Goal: Transaction & Acquisition: Purchase product/service

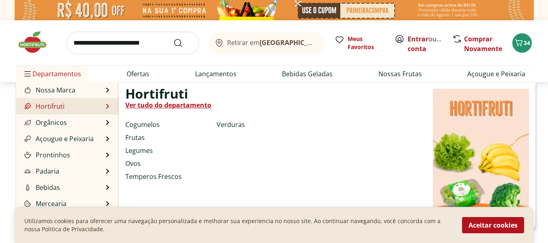
click at [167, 104] on link "Ver tudo do departamento" at bounding box center [168, 105] width 86 height 10
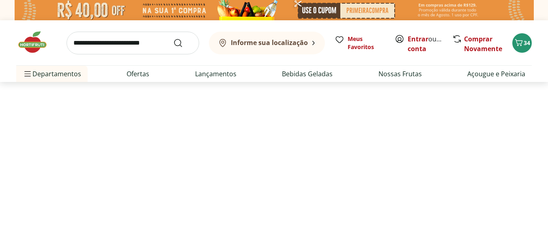
select select "**********"
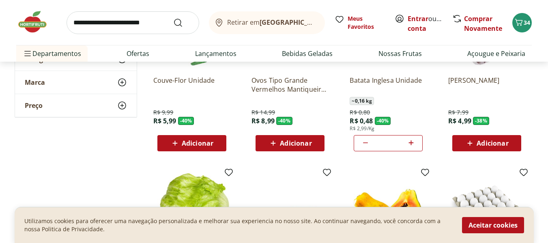
scroll to position [162, 0]
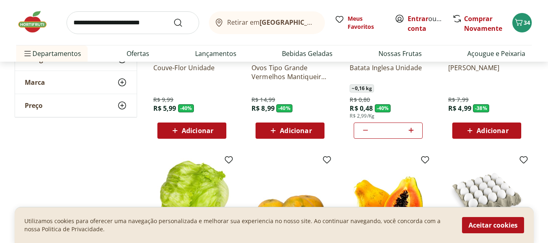
click at [187, 134] on span "Adicionar" at bounding box center [198, 130] width 32 height 6
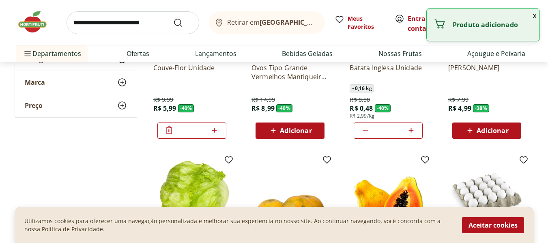
click at [291, 129] on span "Adicionar" at bounding box center [296, 130] width 32 height 6
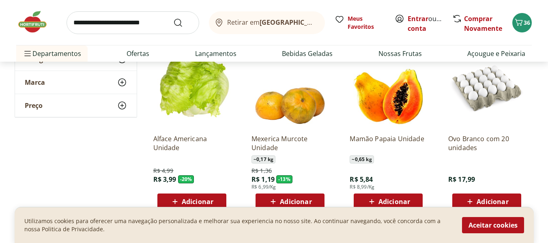
scroll to position [284, 0]
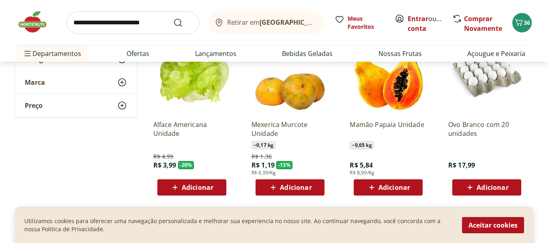
click at [183, 189] on span "Adicionar" at bounding box center [198, 187] width 32 height 6
click at [285, 190] on span "Adicionar" at bounding box center [296, 187] width 32 height 6
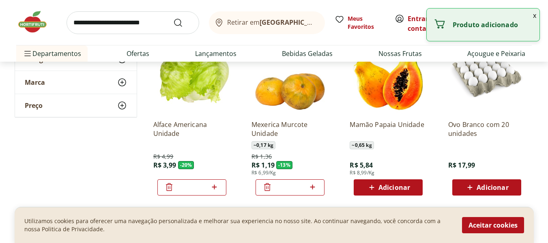
click at [313, 187] on icon at bounding box center [312, 186] width 5 height 5
type input "*"
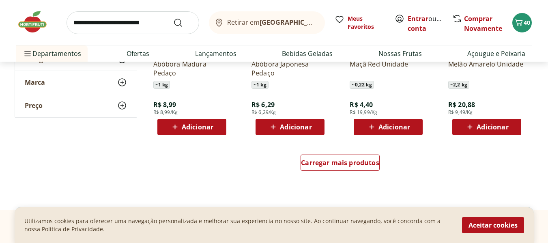
scroll to position [527, 0]
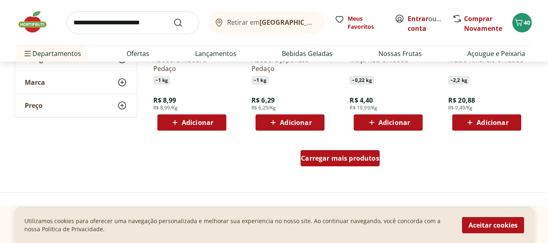
click at [327, 160] on span "Carregar mais produtos" at bounding box center [340, 158] width 78 height 6
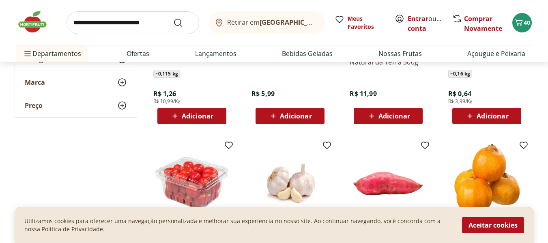
scroll to position [892, 0]
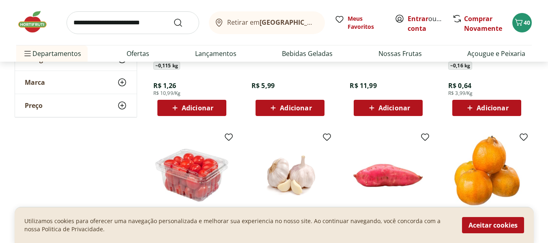
click at [284, 110] on span "Adicionar" at bounding box center [296, 108] width 32 height 6
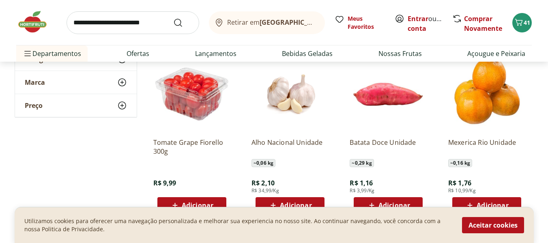
scroll to position [1095, 0]
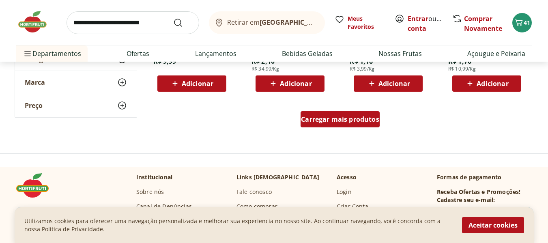
click at [332, 122] on span "Carregar mais produtos" at bounding box center [340, 119] width 78 height 6
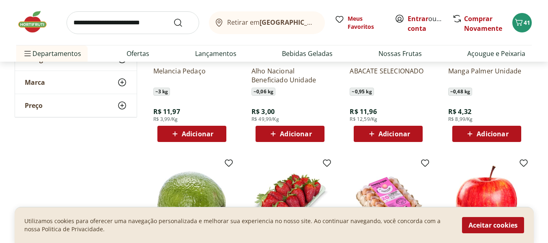
scroll to position [1176, 0]
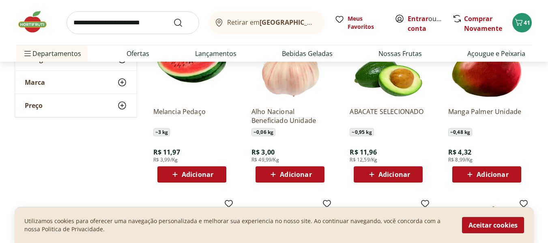
click at [492, 174] on span "Adicionar" at bounding box center [492, 174] width 32 height 6
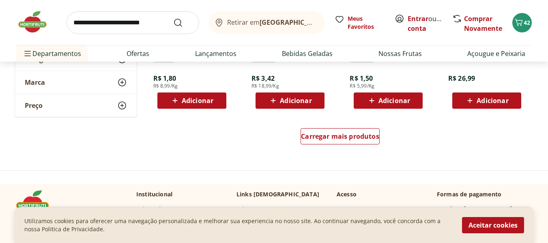
scroll to position [1622, 0]
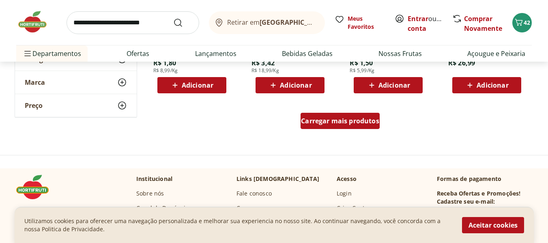
click at [337, 118] on span "Carregar mais produtos" at bounding box center [340, 121] width 78 height 6
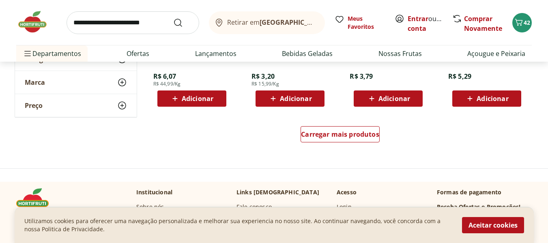
scroll to position [2189, 0]
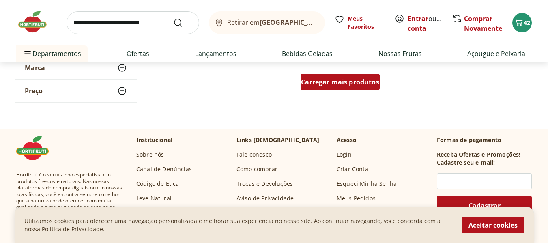
click at [343, 84] on span "Carregar mais produtos" at bounding box center [340, 82] width 78 height 6
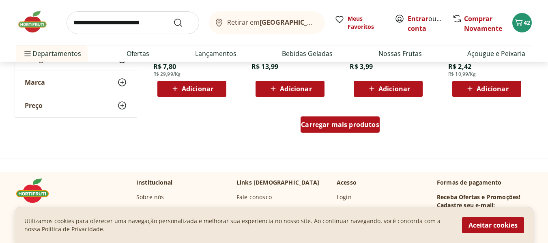
scroll to position [2676, 0]
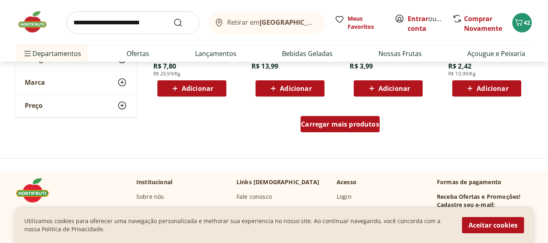
click at [325, 127] on span "Carregar mais produtos" at bounding box center [340, 124] width 78 height 6
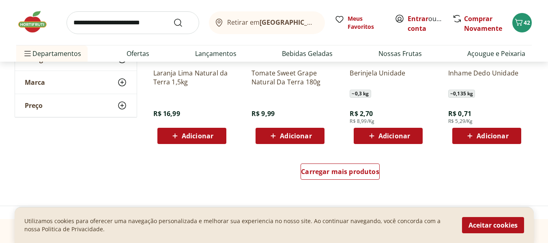
scroll to position [3162, 0]
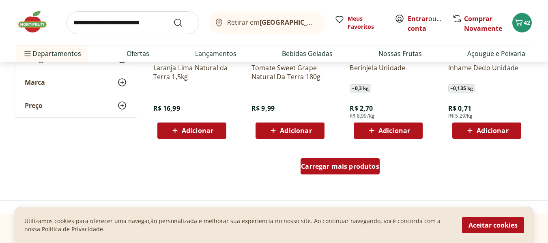
click at [326, 168] on span "Carregar mais produtos" at bounding box center [340, 166] width 78 height 6
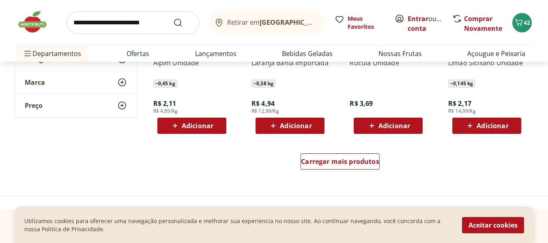
scroll to position [3730, 0]
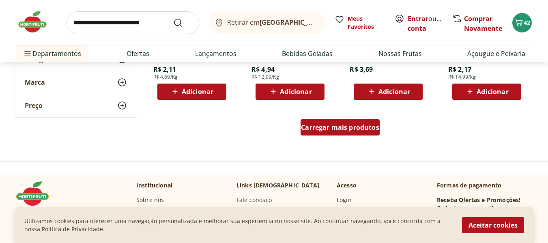
click at [332, 129] on span "Carregar mais produtos" at bounding box center [340, 127] width 78 height 6
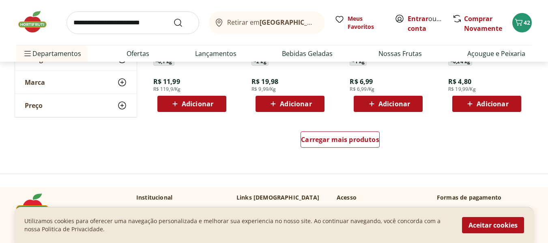
scroll to position [4257, 0]
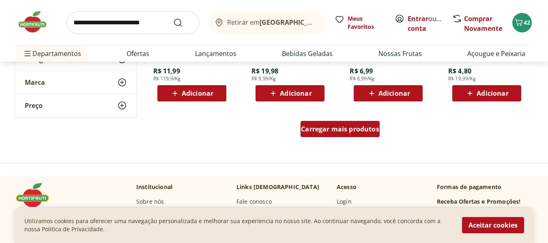
click at [319, 129] on span "Carregar mais produtos" at bounding box center [340, 129] width 78 height 6
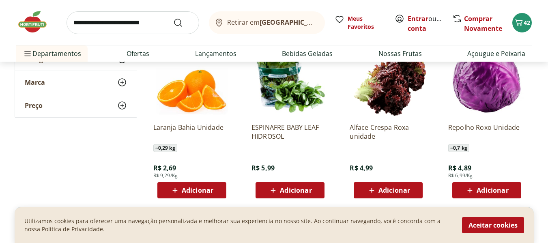
scroll to position [4703, 0]
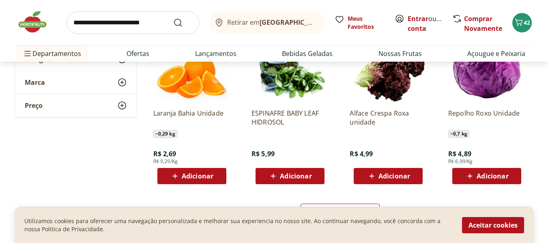
click at [189, 178] on span "Adicionar" at bounding box center [198, 176] width 32 height 6
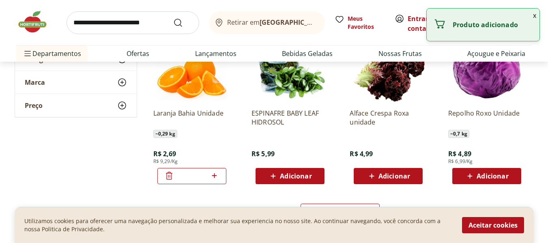
click at [213, 177] on icon at bounding box center [214, 176] width 10 height 10
type input "*"
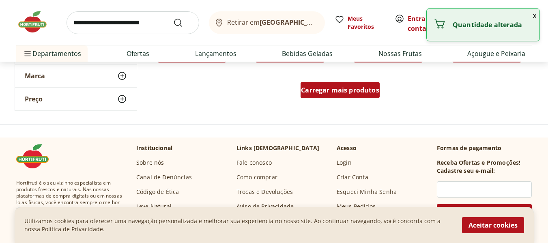
click at [333, 93] on span "Carregar mais produtos" at bounding box center [340, 90] width 78 height 6
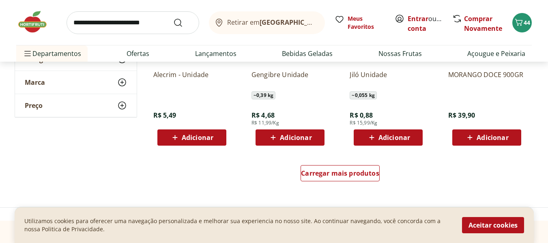
scroll to position [5271, 0]
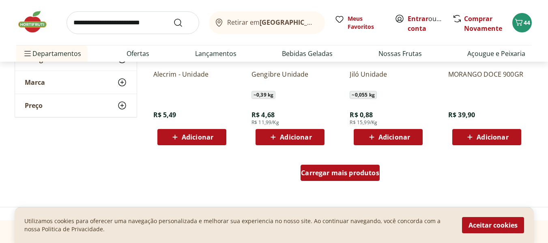
click at [328, 173] on span "Carregar mais produtos" at bounding box center [340, 172] width 78 height 6
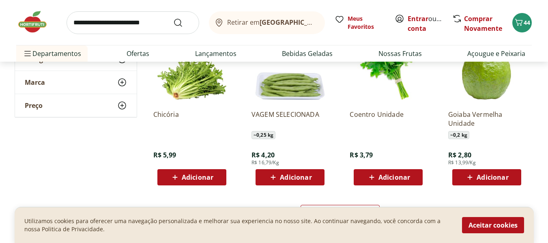
scroll to position [5838, 0]
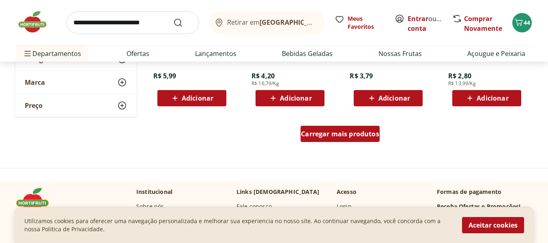
click at [333, 137] on span "Carregar mais produtos" at bounding box center [340, 134] width 78 height 6
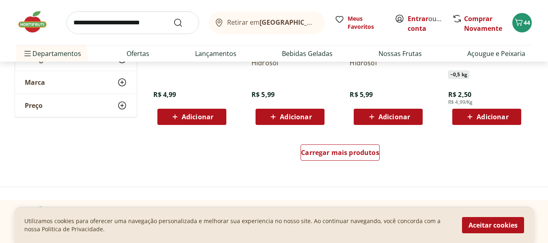
scroll to position [6406, 0]
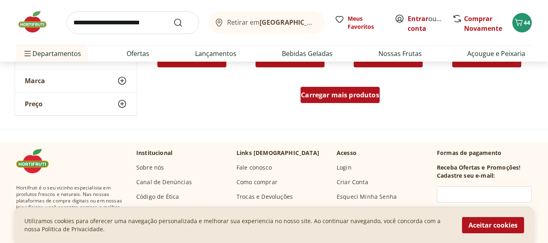
click at [334, 101] on div "Carregar mais produtos" at bounding box center [339, 95] width 79 height 16
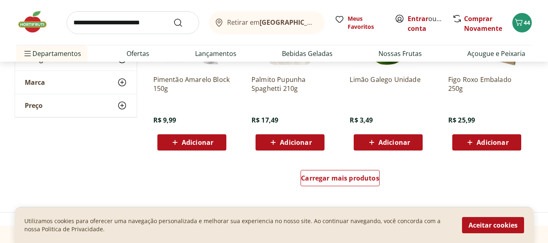
scroll to position [6852, 0]
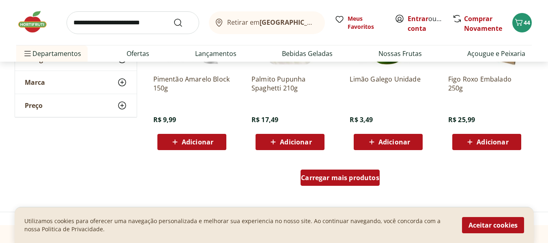
click at [338, 179] on span "Carregar mais produtos" at bounding box center [340, 177] width 78 height 6
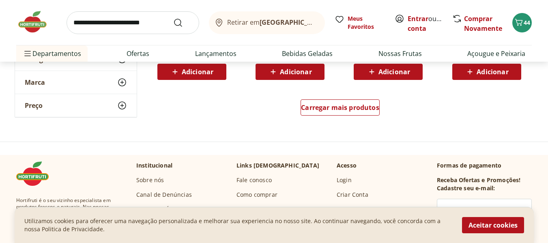
scroll to position [7460, 0]
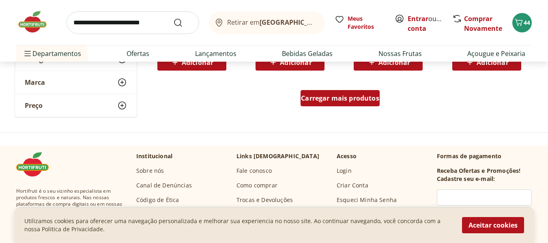
click at [334, 96] on span "Carregar mais produtos" at bounding box center [340, 98] width 78 height 6
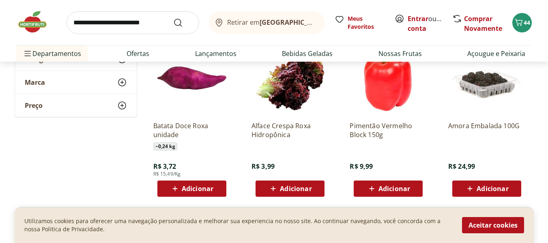
scroll to position [7906, 0]
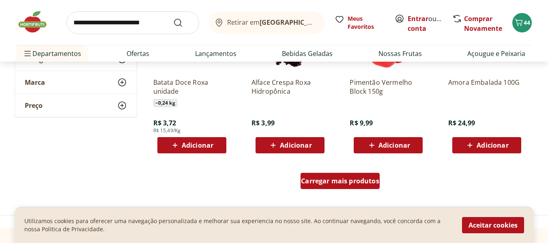
click at [340, 182] on span "Carregar mais produtos" at bounding box center [340, 181] width 78 height 6
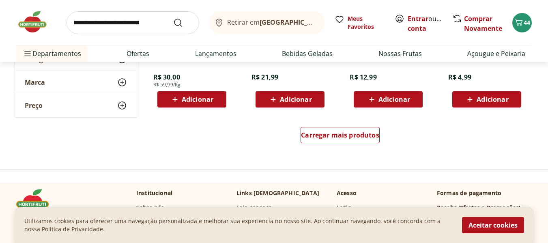
scroll to position [8474, 0]
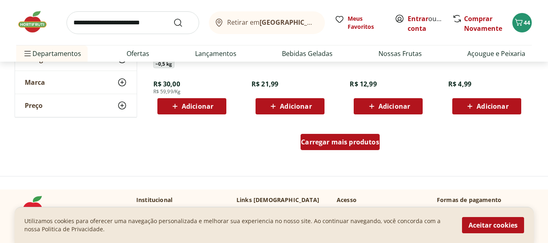
click at [328, 143] on span "Carregar mais produtos" at bounding box center [340, 142] width 78 height 6
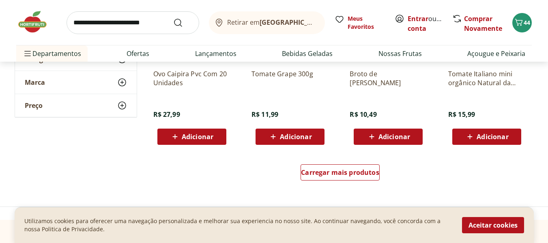
scroll to position [9041, 0]
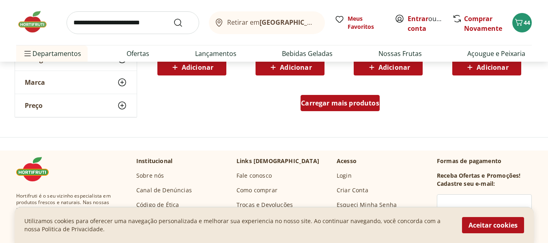
click at [328, 106] on span "Carregar mais produtos" at bounding box center [340, 103] width 78 height 6
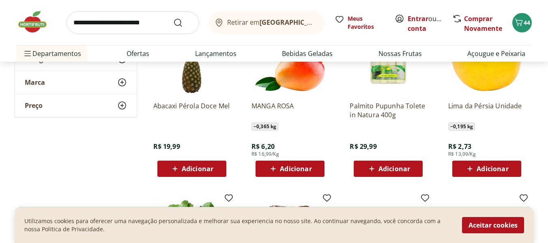
scroll to position [9325, 0]
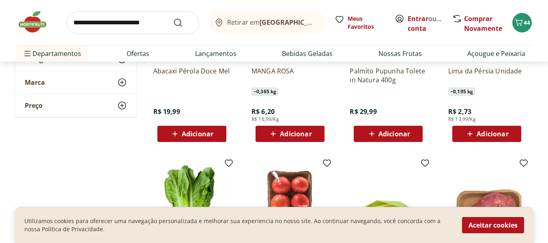
click at [482, 136] on span "Adicionar" at bounding box center [492, 134] width 32 height 6
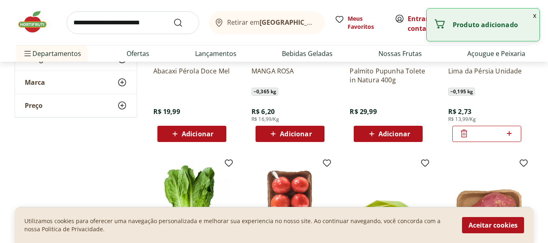
click at [511, 135] on icon at bounding box center [509, 134] width 10 height 10
type input "*"
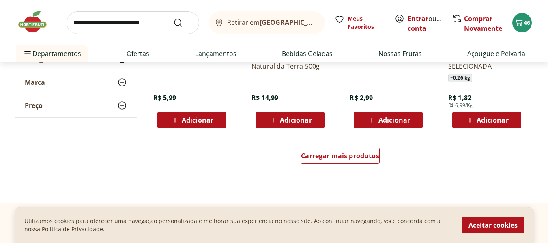
scroll to position [9568, 0]
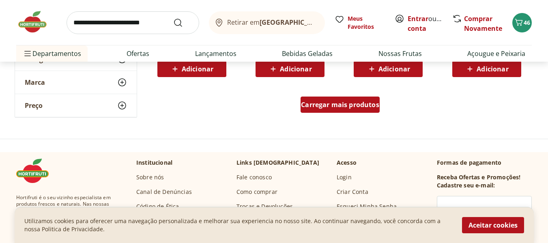
click at [343, 108] on span "Carregar mais produtos" at bounding box center [340, 104] width 78 height 6
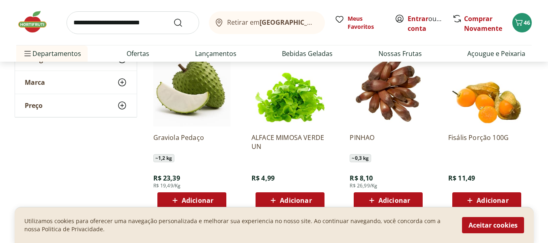
scroll to position [9974, 0]
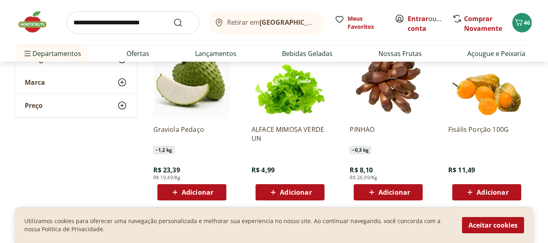
click at [294, 195] on span "Adicionar" at bounding box center [296, 192] width 32 height 6
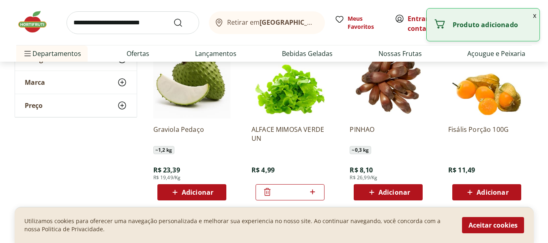
scroll to position [10095, 0]
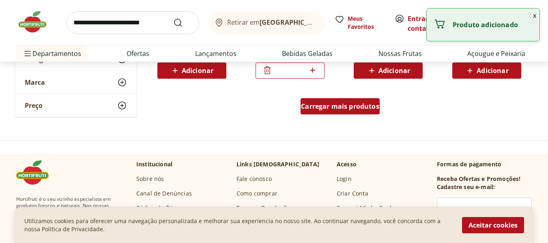
click at [341, 108] on span "Carregar mais produtos" at bounding box center [340, 106] width 78 height 6
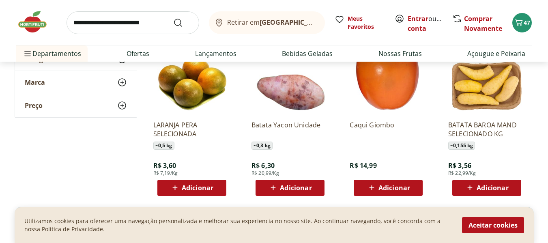
scroll to position [10582, 0]
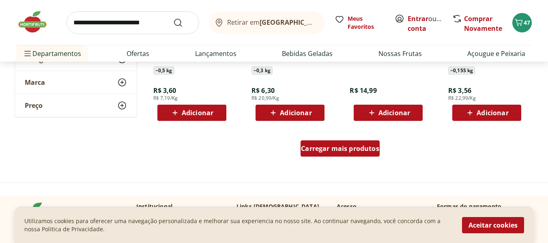
click at [335, 151] on span "Carregar mais produtos" at bounding box center [340, 148] width 78 height 6
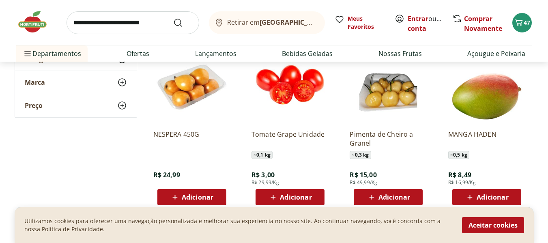
scroll to position [11150, 0]
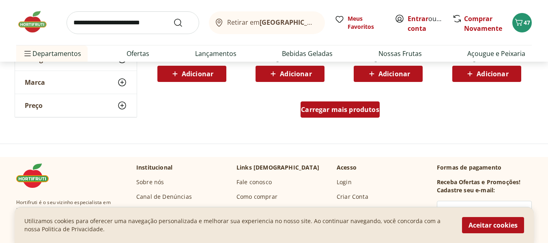
click at [339, 113] on span "Carregar mais produtos" at bounding box center [340, 109] width 78 height 6
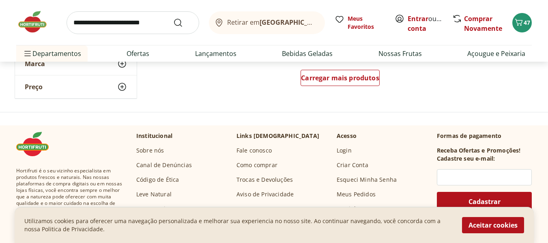
scroll to position [11717, 0]
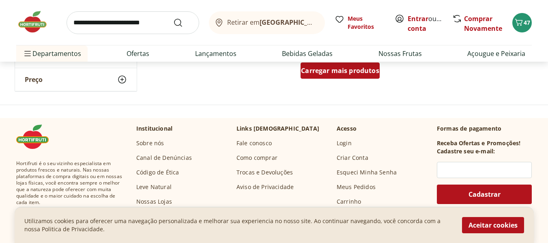
click at [332, 74] on span "Carregar mais produtos" at bounding box center [340, 70] width 78 height 6
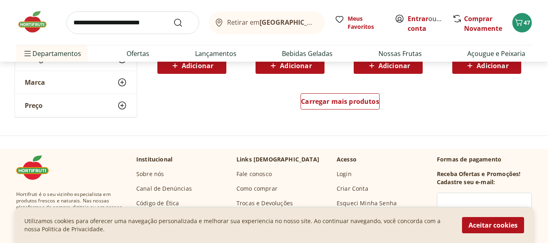
scroll to position [12244, 0]
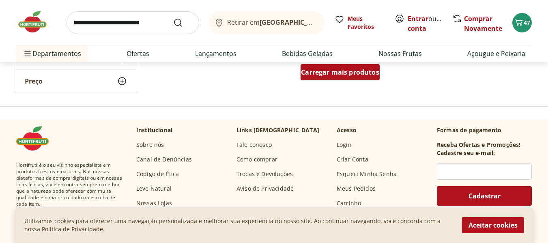
click at [333, 74] on span "Carregar mais produtos" at bounding box center [340, 72] width 78 height 6
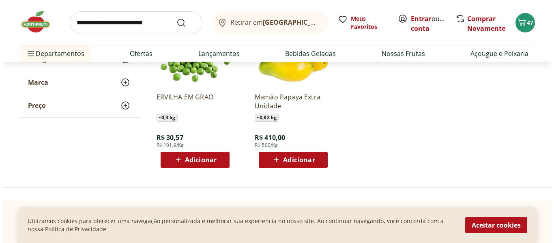
scroll to position [12609, 0]
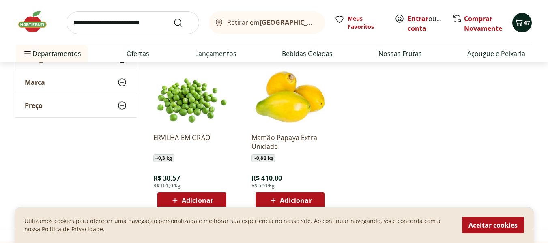
click at [523, 21] on span "47" at bounding box center [526, 23] width 6 height 8
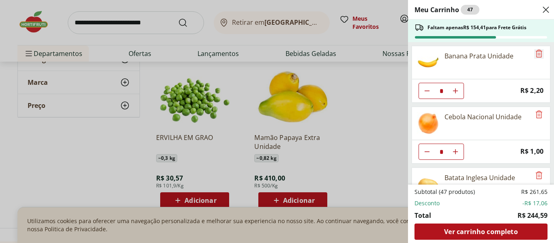
click at [536, 55] on icon "Remove" at bounding box center [539, 53] width 6 height 8
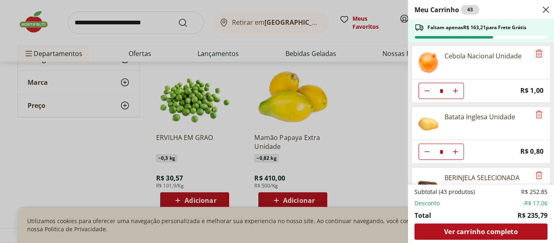
click at [536, 54] on icon "Remove" at bounding box center [539, 54] width 10 height 10
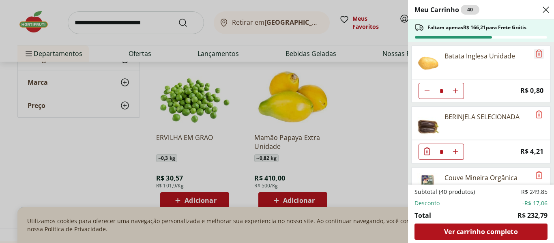
click at [534, 55] on icon "Remove" at bounding box center [539, 54] width 10 height 10
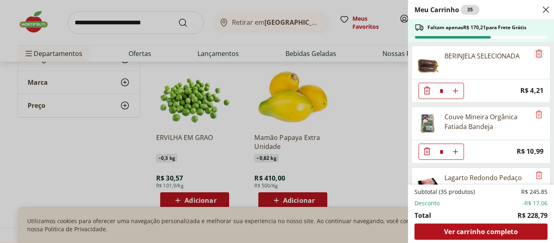
click at [536, 54] on icon "Remove" at bounding box center [539, 54] width 10 height 10
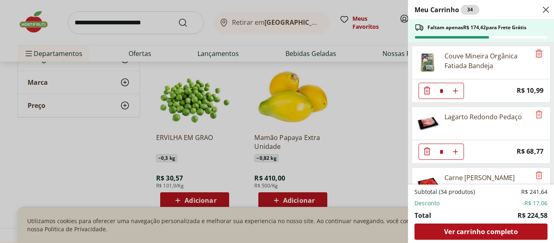
click at [536, 52] on icon "Remove" at bounding box center [539, 54] width 10 height 10
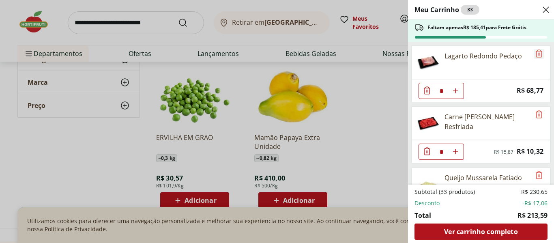
click at [536, 55] on icon "Remove" at bounding box center [539, 54] width 10 height 10
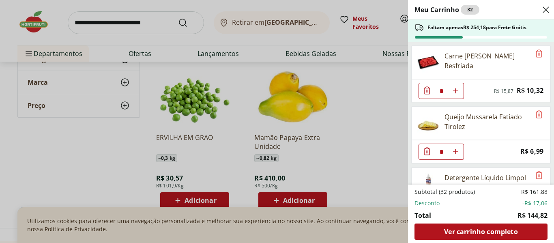
scroll to position [41, 0]
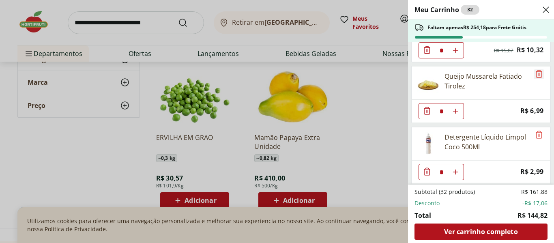
click at [535, 75] on icon "Remove" at bounding box center [539, 74] width 10 height 10
click at [537, 75] on icon "Remove" at bounding box center [539, 74] width 10 height 10
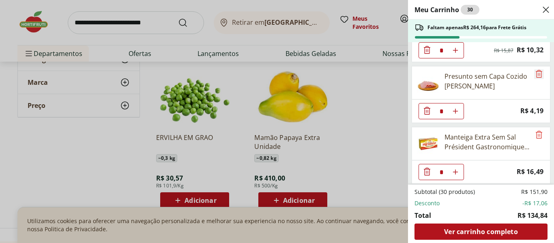
click at [536, 73] on icon "Remove" at bounding box center [539, 74] width 10 height 10
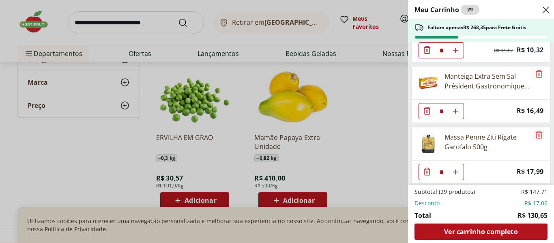
click at [534, 132] on icon "Remove" at bounding box center [539, 135] width 10 height 10
click at [537, 135] on icon "Remove" at bounding box center [539, 135] width 10 height 10
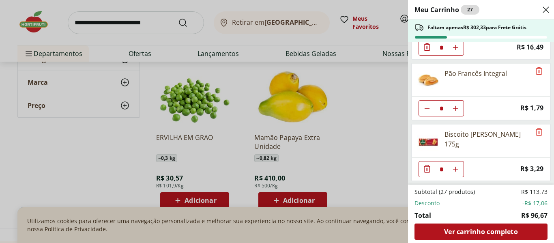
scroll to position [162, 0]
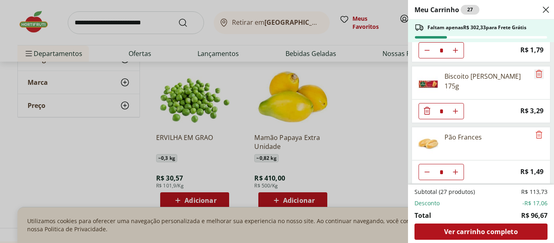
click at [534, 74] on icon "Remove" at bounding box center [539, 74] width 10 height 10
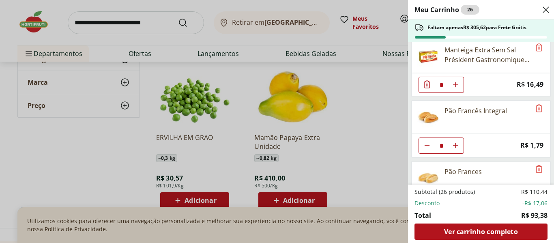
scroll to position [81, 0]
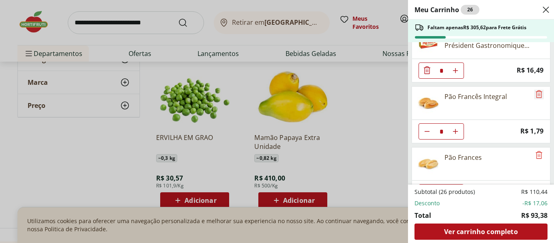
click at [534, 92] on icon "Remove" at bounding box center [539, 94] width 10 height 10
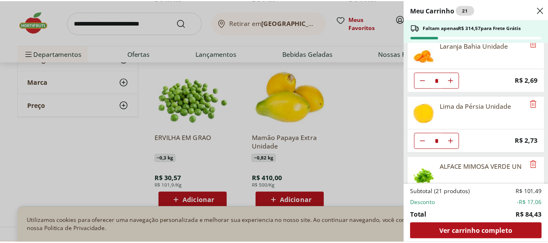
scroll to position [591, 0]
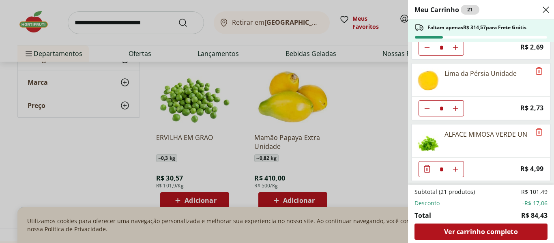
click at [345, 137] on div "Meu Carrinho 21 Faltam apenas R$ 314,57 para Frete Grátis Carne Moída Bovina Re…" at bounding box center [277, 121] width 554 height 243
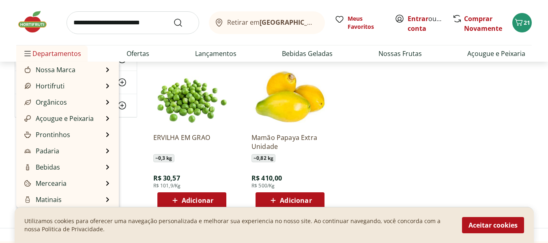
click at [47, 54] on span "Departamentos" at bounding box center [52, 53] width 58 height 19
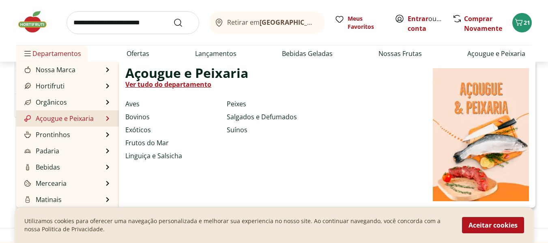
click at [47, 120] on link "Açougue e Peixaria" at bounding box center [58, 119] width 71 height 10
select select "**********"
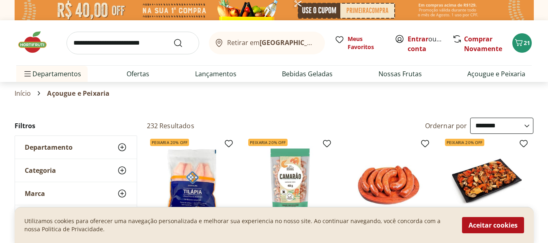
click at [123, 171] on icon at bounding box center [122, 170] width 10 height 10
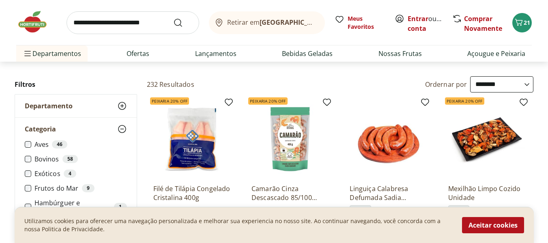
scroll to position [81, 0]
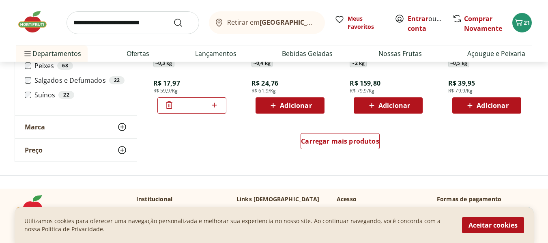
scroll to position [568, 0]
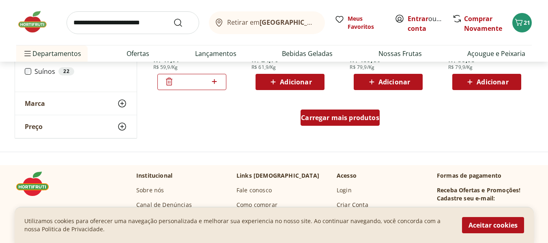
click at [336, 118] on span "Carregar mais produtos" at bounding box center [340, 117] width 78 height 6
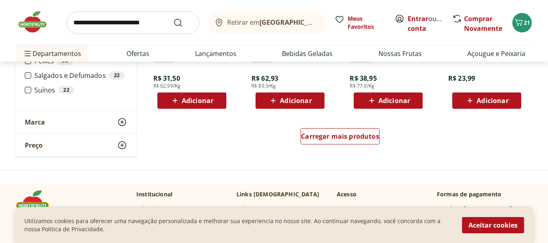
scroll to position [1135, 0]
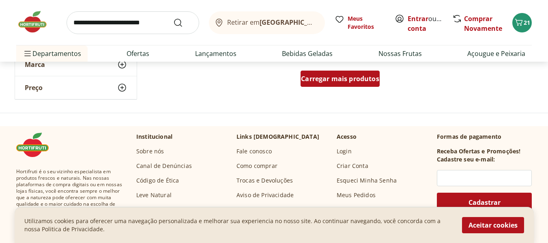
click at [339, 77] on span "Carregar mais produtos" at bounding box center [340, 78] width 78 height 6
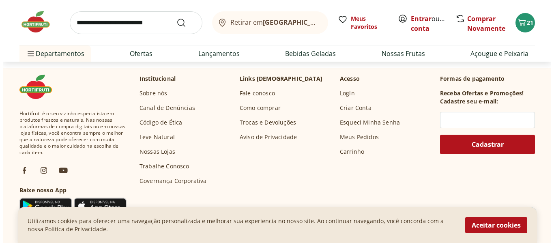
scroll to position [1743, 0]
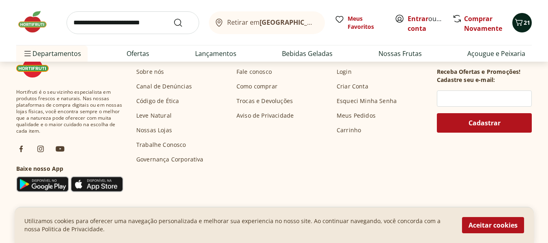
click at [524, 26] on span "21" at bounding box center [526, 23] width 6 height 8
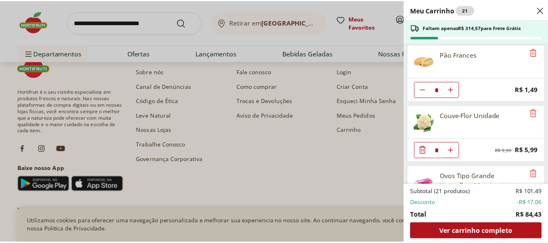
scroll to position [0, 0]
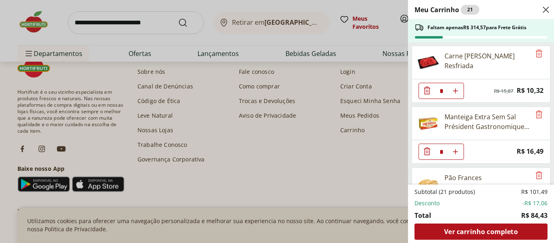
click at [273, 145] on div "Meu Carrinho 21 Faltam apenas R$ 314,57 para Frete Grátis Carne Moída Bovina Re…" at bounding box center [277, 121] width 554 height 243
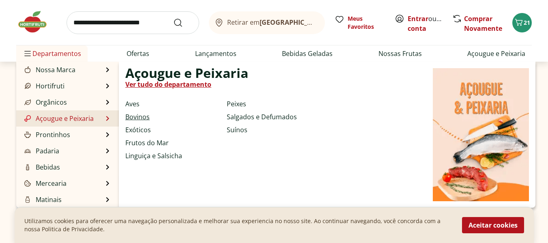
click at [137, 119] on link "Bovinos" at bounding box center [137, 117] width 24 height 10
select select "**********"
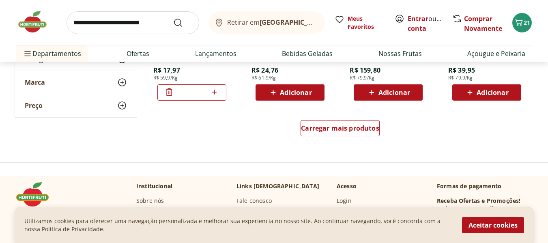
scroll to position [568, 0]
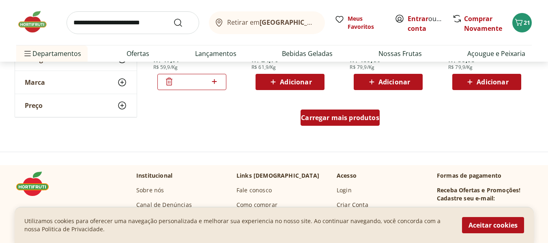
click at [336, 120] on span "Carregar mais produtos" at bounding box center [340, 117] width 78 height 6
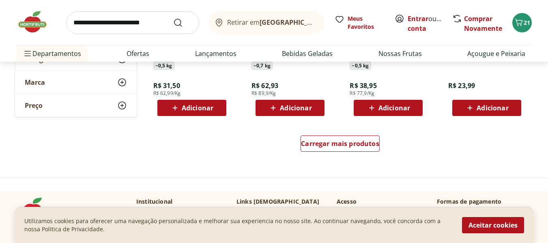
scroll to position [1095, 0]
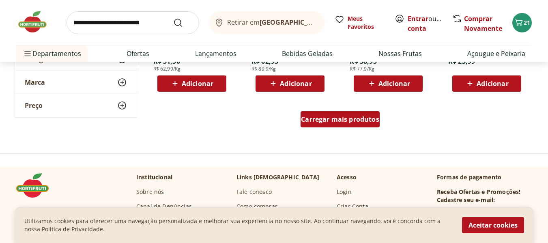
click at [333, 124] on div "Carregar mais produtos" at bounding box center [339, 119] width 79 height 16
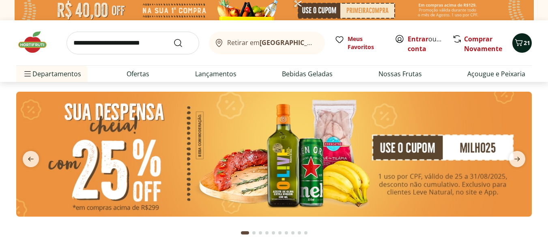
click at [515, 47] on icon "Carrinho" at bounding box center [519, 43] width 10 height 10
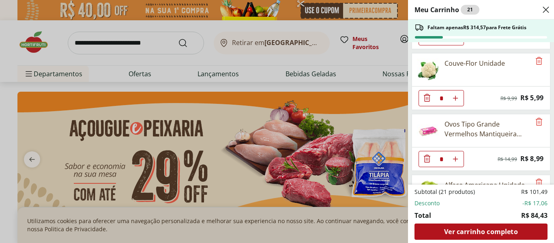
scroll to position [162, 0]
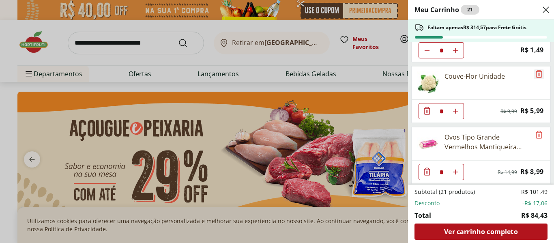
click at [536, 73] on icon "Remove" at bounding box center [539, 74] width 6 height 8
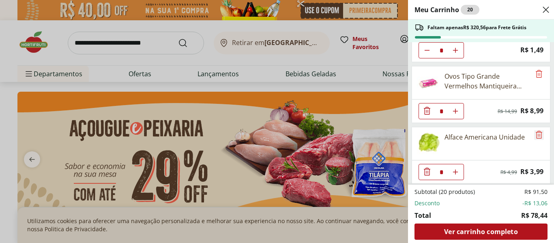
click at [534, 137] on icon "Remove" at bounding box center [539, 135] width 10 height 10
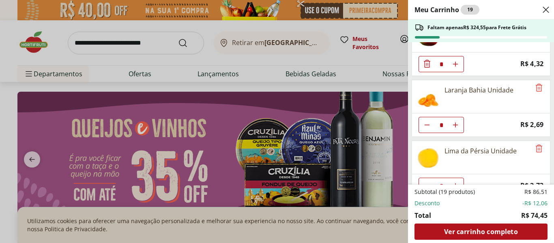
scroll to position [388, 0]
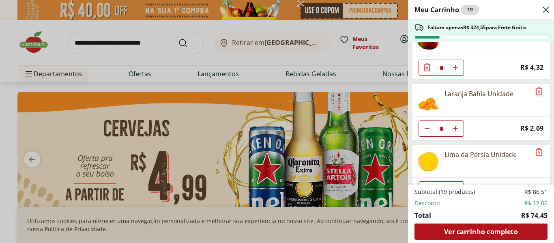
click at [537, 90] on icon "Remove" at bounding box center [539, 91] width 10 height 10
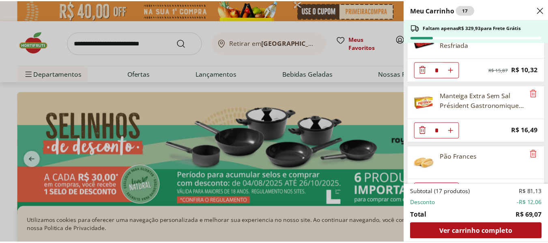
scroll to position [0, 0]
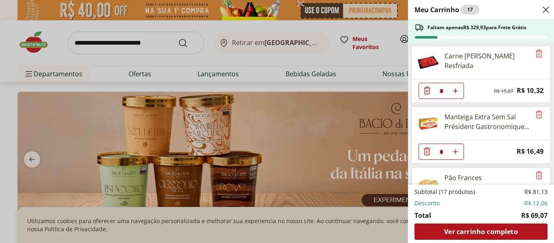
click at [39, 75] on div "Meu Carrinho 17 Faltam apenas R$ 329,93 para Frete Grátis Carne Moída Bovina Re…" at bounding box center [277, 121] width 554 height 243
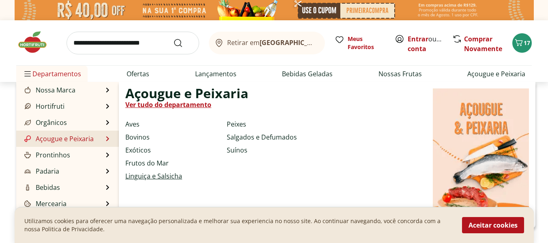
click at [146, 178] on link "Linguiça e Salsicha" at bounding box center [153, 176] width 57 height 10
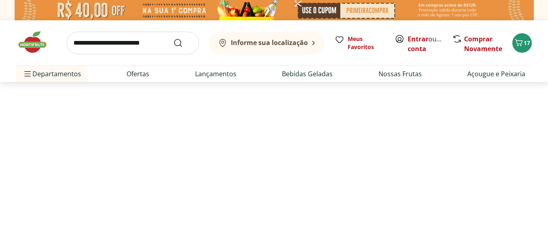
select select "**********"
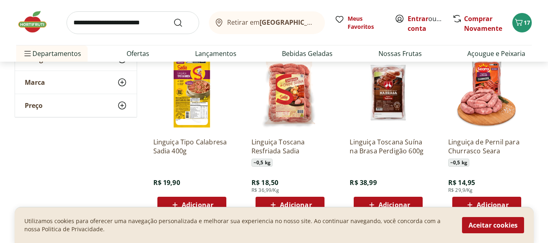
scroll to position [41, 0]
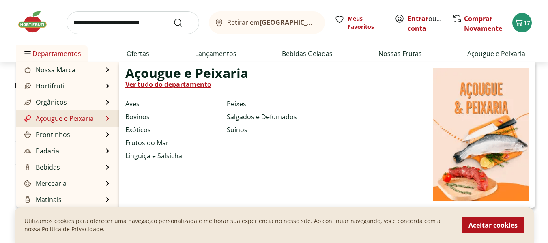
click at [237, 129] on link "Suínos" at bounding box center [237, 130] width 21 height 10
select select "**********"
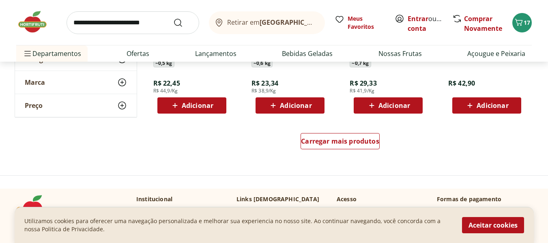
scroll to position [608, 0]
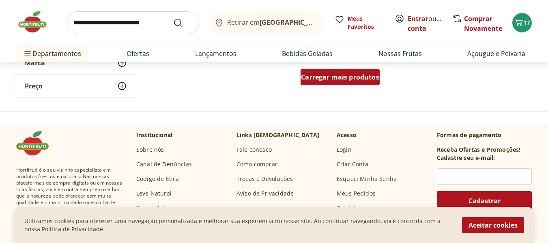
click at [327, 80] on span "Carregar mais produtos" at bounding box center [340, 77] width 78 height 6
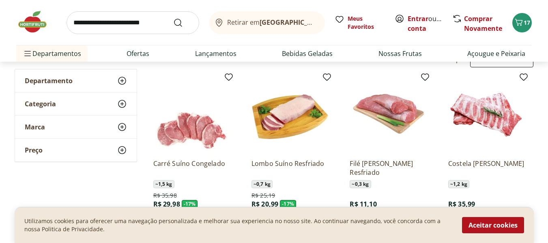
scroll to position [0, 0]
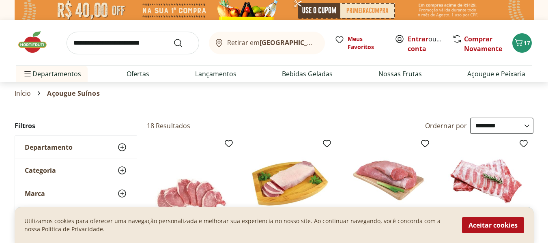
click at [110, 150] on div "Departamento" at bounding box center [76, 147] width 122 height 23
select select "**********"
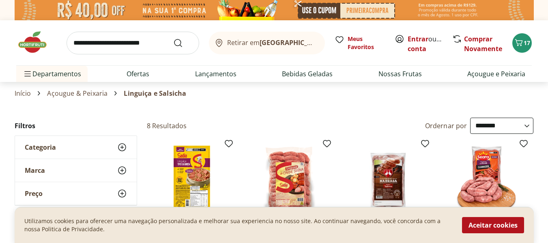
click at [48, 150] on span "Categoria" at bounding box center [40, 147] width 31 height 8
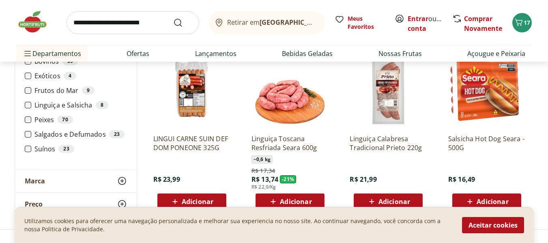
scroll to position [284, 0]
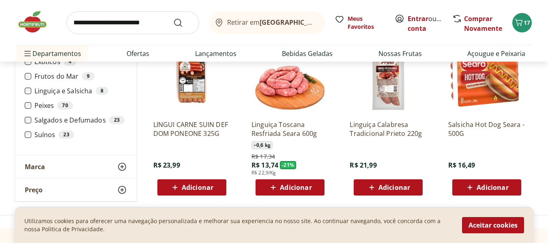
click at [190, 187] on span "Adicionar" at bounding box center [198, 187] width 32 height 6
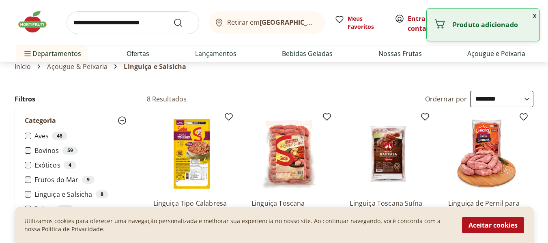
scroll to position [0, 0]
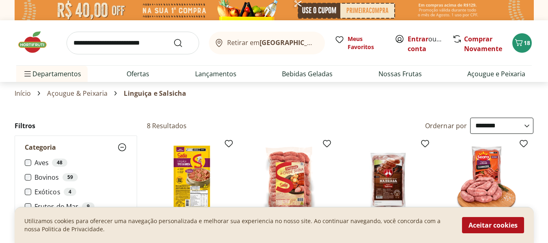
click at [75, 42] on input "search" at bounding box center [132, 43] width 133 height 23
type input "*****"
click at [173, 38] on button "Submit Search" at bounding box center [182, 43] width 19 height 10
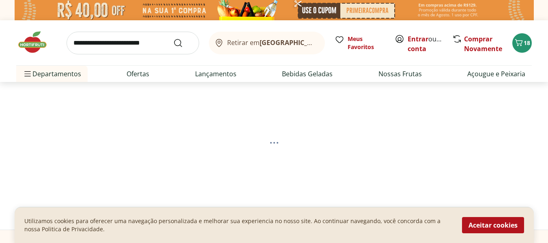
select select "**********"
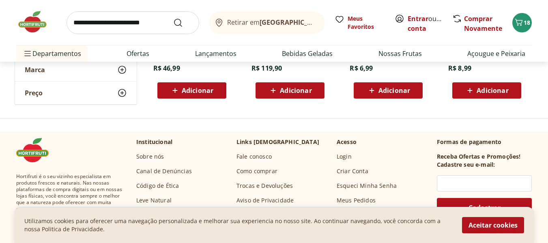
scroll to position [162, 0]
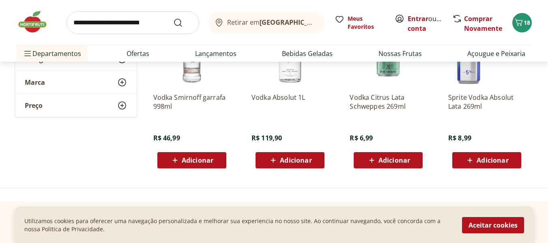
click at [189, 161] on span "Adicionar" at bounding box center [198, 160] width 32 height 6
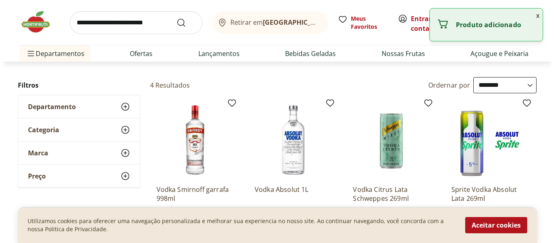
scroll to position [0, 0]
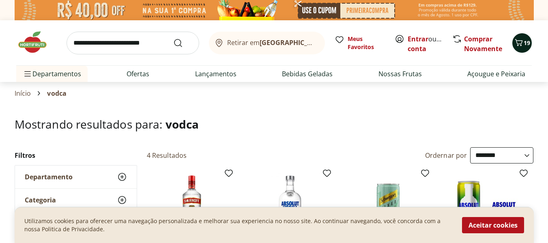
click at [521, 48] on div "19" at bounding box center [522, 42] width 6 height 13
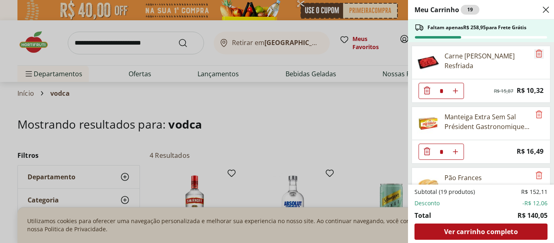
click at [536, 54] on icon "Remove" at bounding box center [539, 53] width 6 height 8
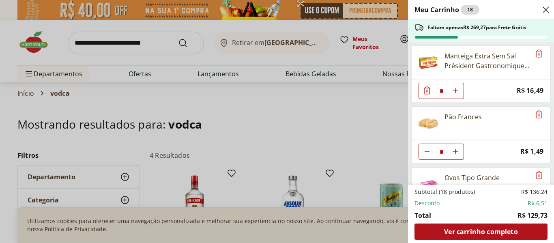
click at [45, 75] on div "Meu Carrinho 18 Faltam apenas R$ 269,27 para Frete Grátis Manteiga Extra Sem Sa…" at bounding box center [277, 121] width 554 height 243
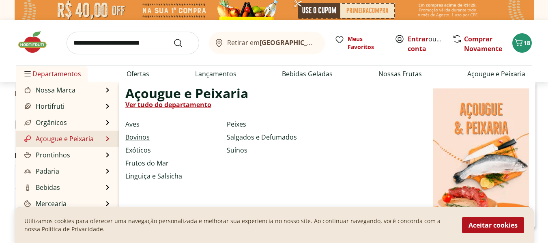
click at [138, 136] on link "Bovinos" at bounding box center [137, 137] width 24 height 10
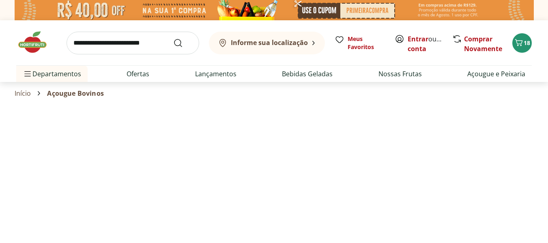
select select "**********"
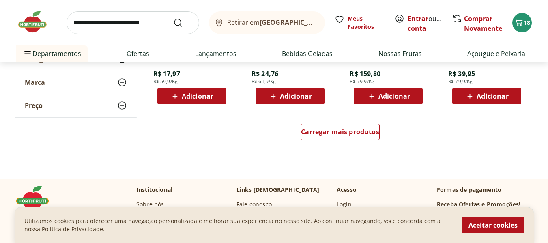
scroll to position [608, 0]
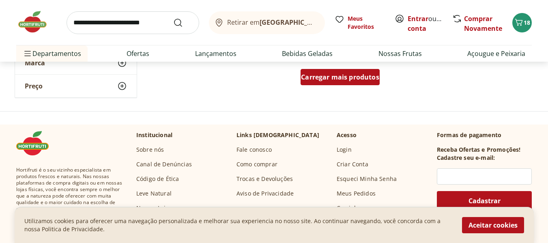
click at [340, 80] on span "Carregar mais produtos" at bounding box center [340, 77] width 78 height 6
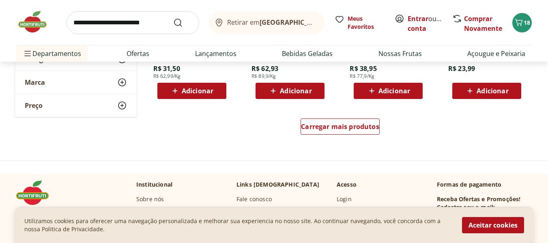
scroll to position [1135, 0]
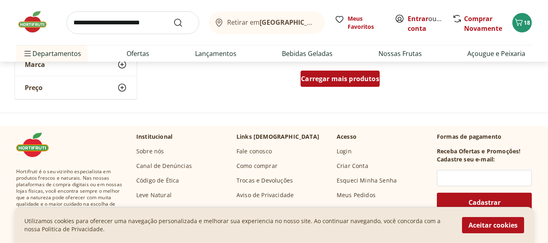
click at [338, 82] on span "Carregar mais produtos" at bounding box center [340, 78] width 78 height 6
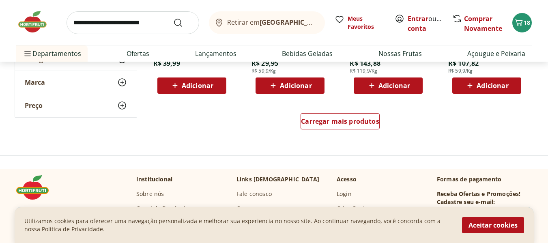
scroll to position [1622, 0]
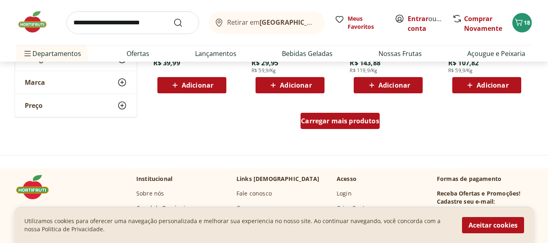
click at [338, 127] on div "Carregar mais produtos" at bounding box center [339, 121] width 79 height 16
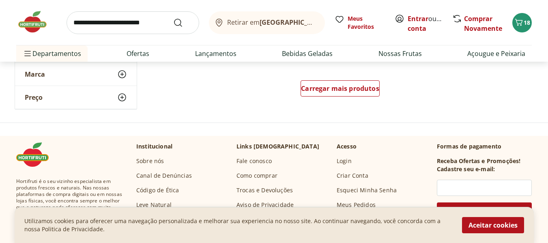
scroll to position [2189, 0]
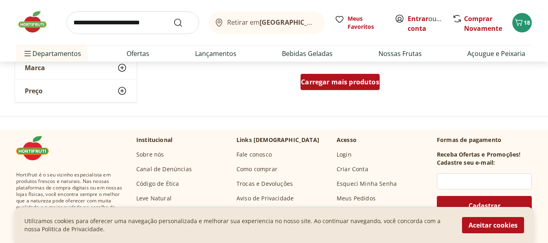
click at [345, 87] on div "Carregar mais produtos" at bounding box center [339, 82] width 79 height 16
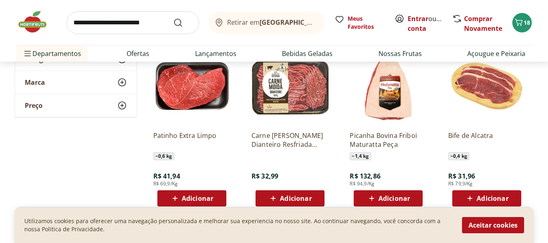
scroll to position [608, 0]
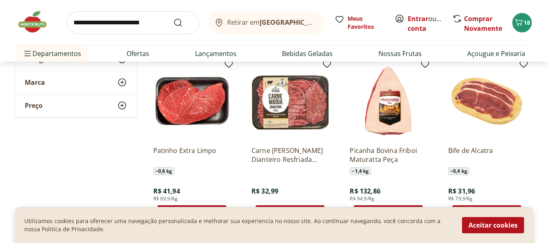
click at [292, 118] on img at bounding box center [289, 100] width 77 height 77
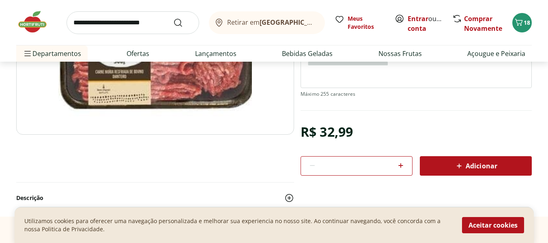
scroll to position [203, 0]
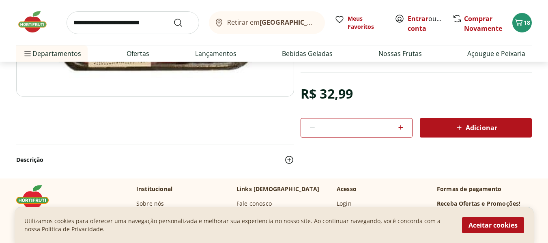
click at [476, 130] on span "Adicionar" at bounding box center [475, 128] width 43 height 10
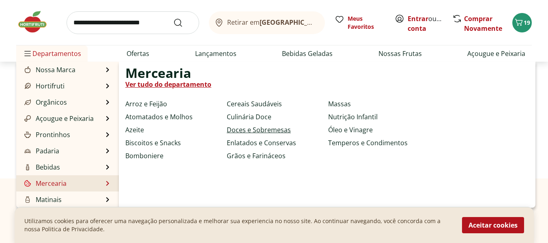
click at [246, 133] on link "Doces e Sobremesas" at bounding box center [259, 130] width 64 height 10
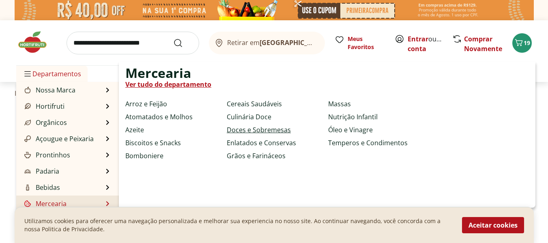
select select "**********"
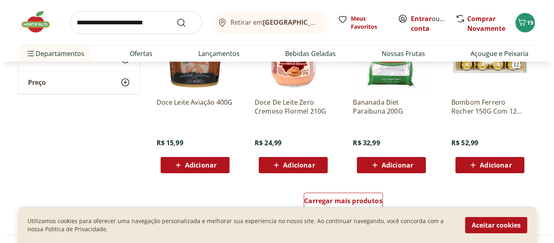
scroll to position [487, 0]
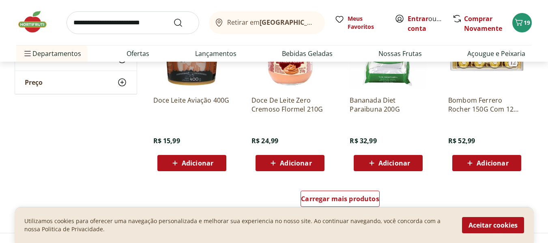
click at [197, 163] on span "Adicionar" at bounding box center [198, 163] width 32 height 6
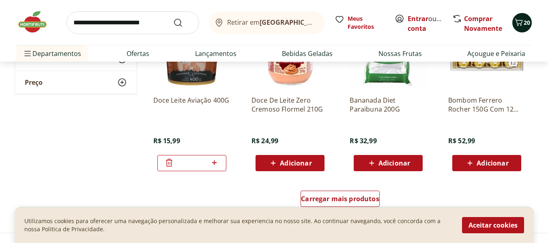
click at [518, 27] on icon "Carrinho" at bounding box center [519, 22] width 10 height 10
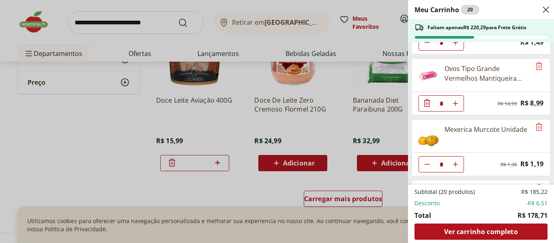
scroll to position [122, 0]
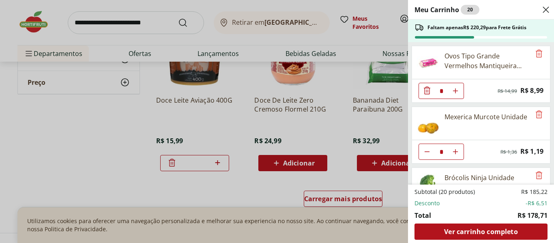
click at [424, 33] on icon "Diminuir Quantidade" at bounding box center [427, 30] width 6 height 6
type input "*"
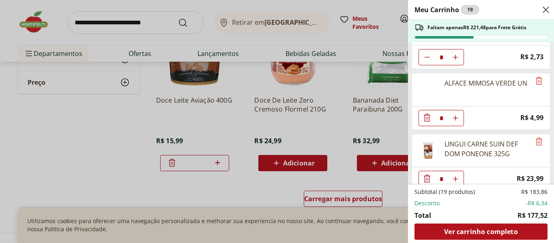
scroll to position [405, 0]
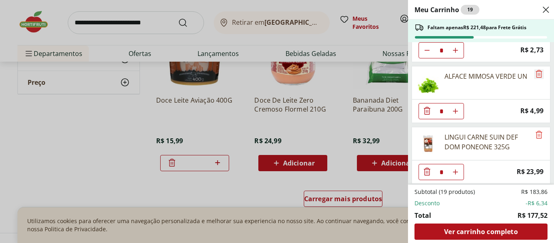
click at [537, 75] on icon "Remove" at bounding box center [539, 74] width 10 height 10
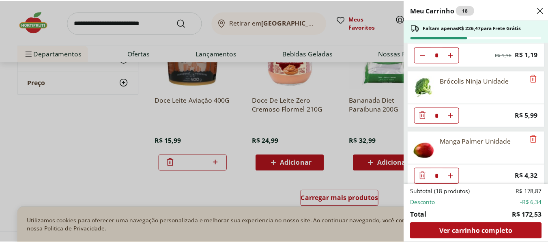
scroll to position [324, 0]
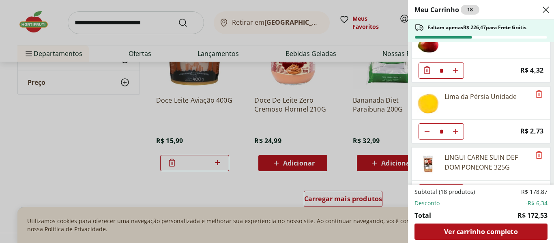
click at [108, 152] on div "Meu Carrinho 18 Faltam apenas R$ 226,47 para Frete Grátis Manteiga Extra Sem Sa…" at bounding box center [277, 121] width 554 height 243
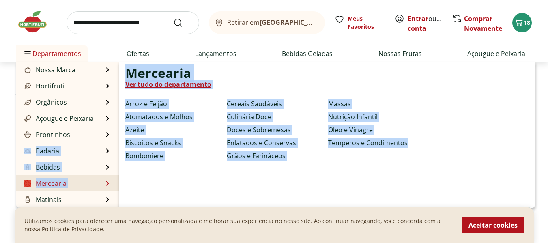
drag, startPoint x: 119, startPoint y: 141, endPoint x: 115, endPoint y: 179, distance: 37.5
click at [116, 185] on ul "Nossa Marca Nossa Marca Ver tudo do departamento Açougue & Peixaria Congelados …" at bounding box center [67, 135] width 103 height 146
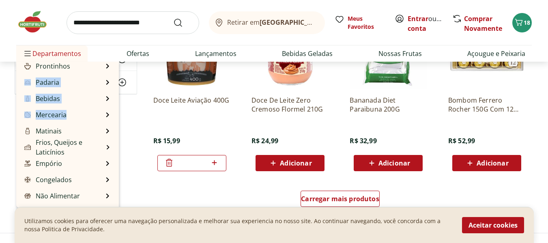
scroll to position [81, 0]
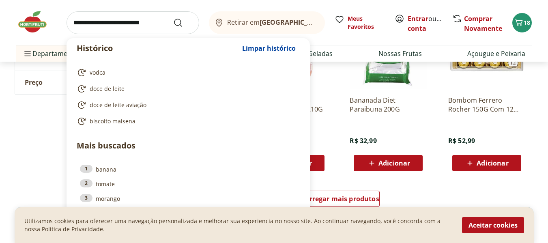
click at [75, 21] on input "search" at bounding box center [132, 22] width 133 height 23
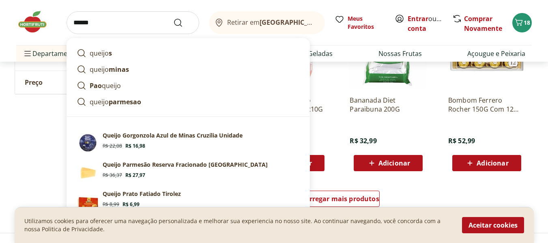
type input "******"
click at [173, 18] on button "Submit Search" at bounding box center [182, 23] width 19 height 10
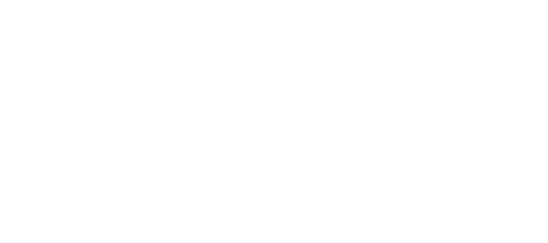
select select "**********"
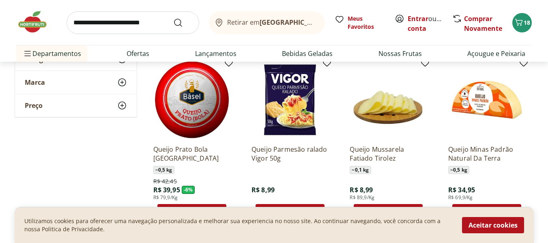
scroll to position [487, 0]
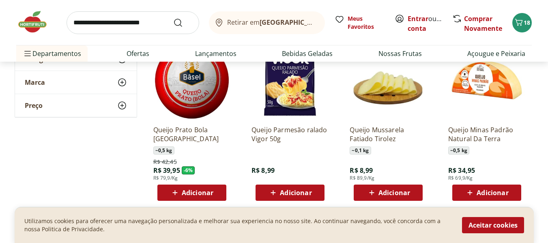
click at [392, 194] on span "Adicionar" at bounding box center [394, 192] width 32 height 6
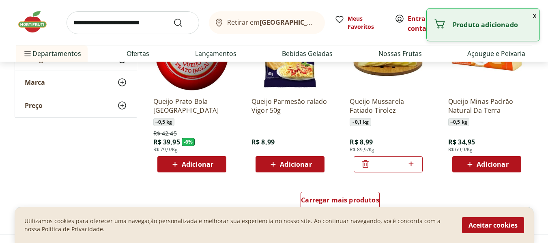
scroll to position [608, 0]
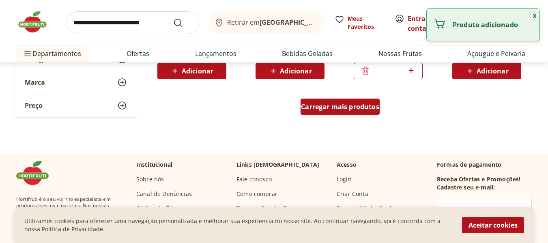
click at [327, 108] on span "Carregar mais produtos" at bounding box center [340, 106] width 78 height 6
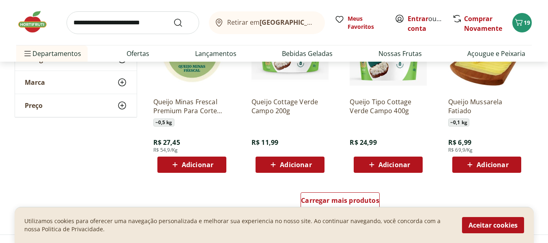
scroll to position [1054, 0]
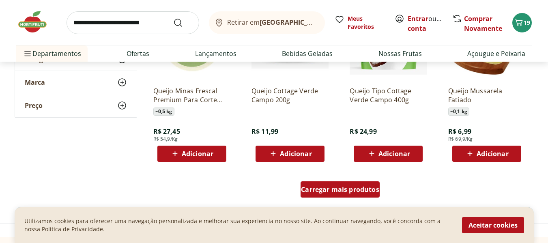
click at [337, 191] on span "Carregar mais produtos" at bounding box center [340, 189] width 78 height 6
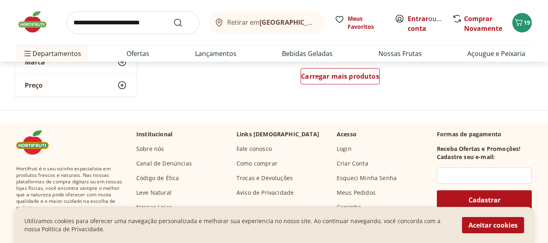
scroll to position [1703, 0]
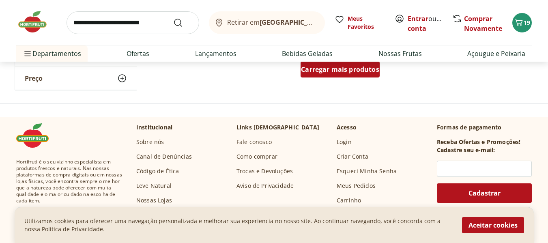
click at [336, 73] on span "Carregar mais produtos" at bounding box center [340, 69] width 78 height 6
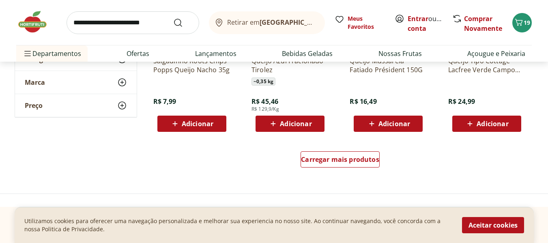
scroll to position [2189, 0]
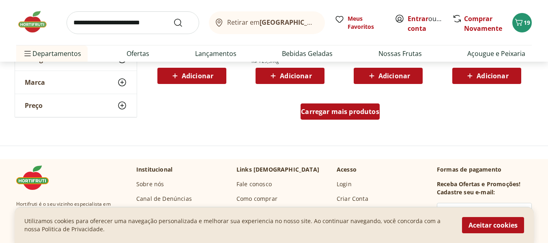
click at [337, 115] on span "Carregar mais produtos" at bounding box center [340, 111] width 78 height 6
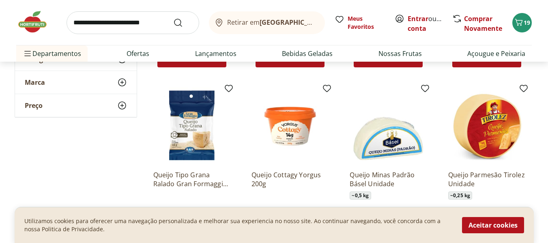
scroll to position [2595, 0]
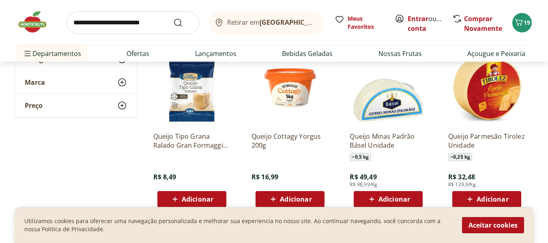
click at [189, 199] on span "Adicionar" at bounding box center [198, 199] width 32 height 6
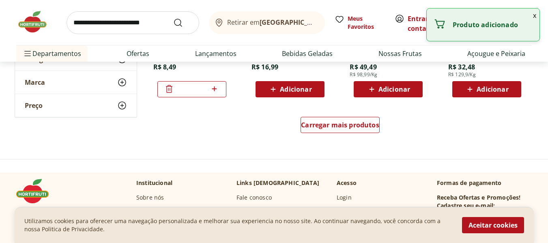
scroll to position [2716, 0]
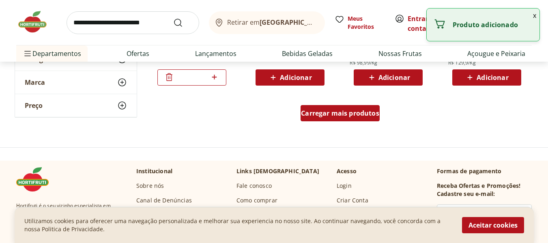
click at [340, 116] on span "Carregar mais produtos" at bounding box center [340, 113] width 78 height 6
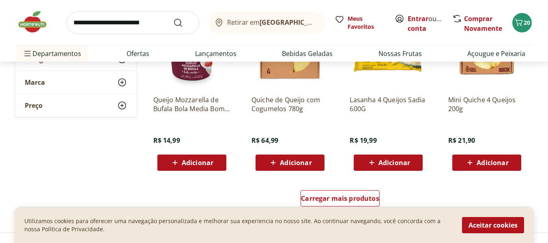
scroll to position [3162, 0]
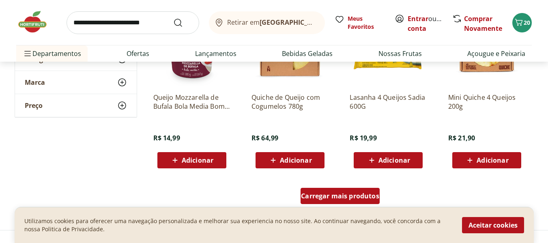
click at [331, 199] on span "Carregar mais produtos" at bounding box center [340, 196] width 78 height 6
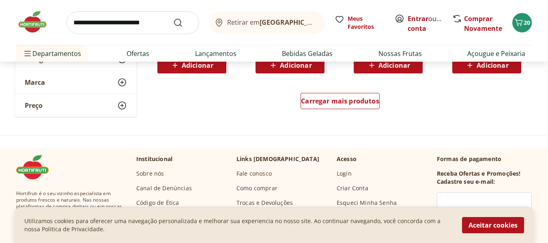
scroll to position [3811, 0]
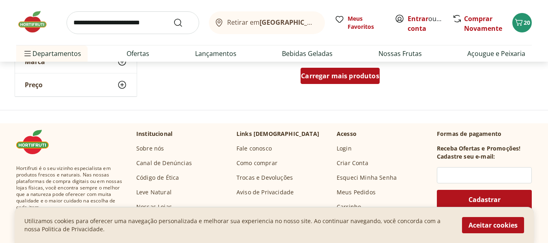
click at [327, 76] on span "Carregar mais produtos" at bounding box center [340, 76] width 78 height 6
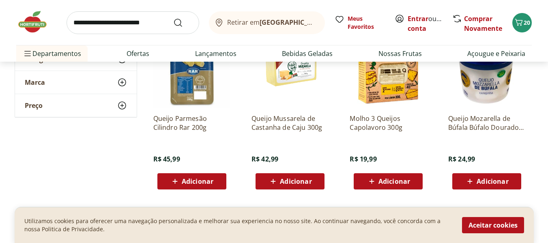
scroll to position [3933, 0]
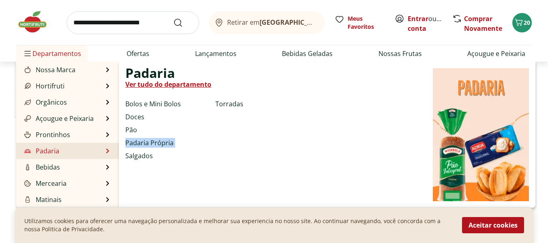
drag, startPoint x: 121, startPoint y: 148, endPoint x: 115, endPoint y: 151, distance: 6.3
click at [118, 158] on ul "Nossa Marca Nossa Marca Ver tudo do departamento Açougue & Peixaria Congelados …" at bounding box center [67, 135] width 103 height 146
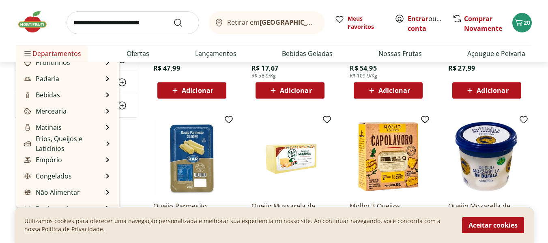
scroll to position [74, 0]
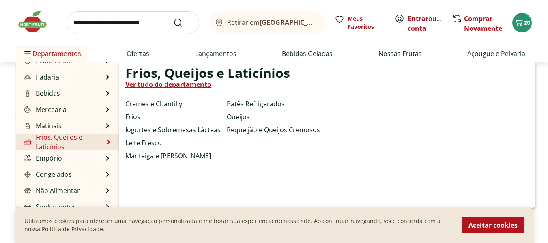
click at [40, 145] on link "Frios, Queijos e Laticínios" at bounding box center [63, 141] width 81 height 19
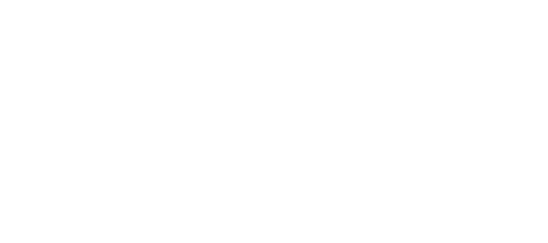
select select "**********"
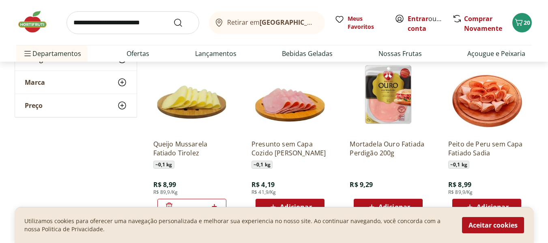
scroll to position [284, 0]
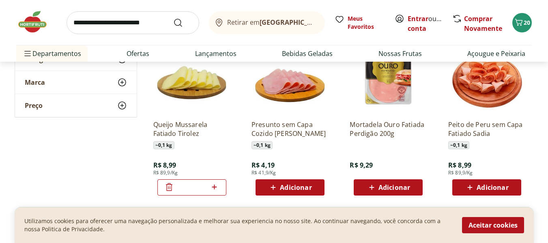
click at [292, 189] on span "Adicionar" at bounding box center [296, 187] width 32 height 6
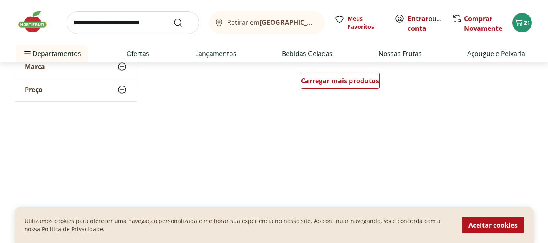
scroll to position [608, 0]
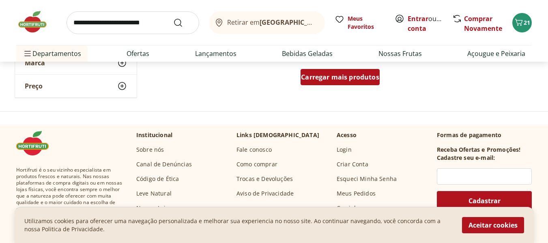
click at [326, 79] on span "Carregar mais produtos" at bounding box center [340, 77] width 78 height 6
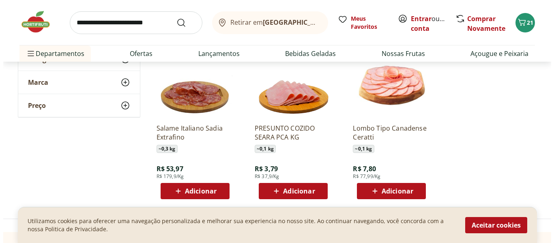
scroll to position [973, 0]
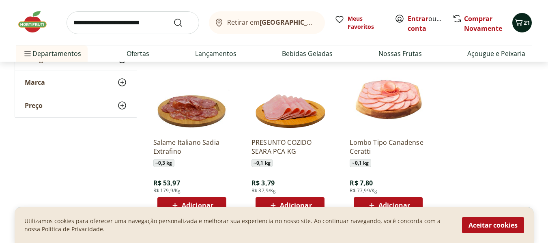
click at [517, 26] on icon "Carrinho" at bounding box center [519, 22] width 10 height 10
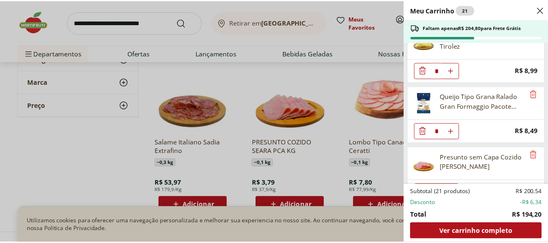
scroll to position [712, 0]
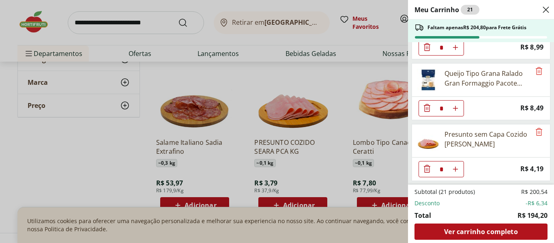
click at [77, 141] on div "Meu Carrinho 21 Faltam apenas R$ 204,80 para Frete Grátis Manteiga Extra Sem Sa…" at bounding box center [277, 121] width 554 height 243
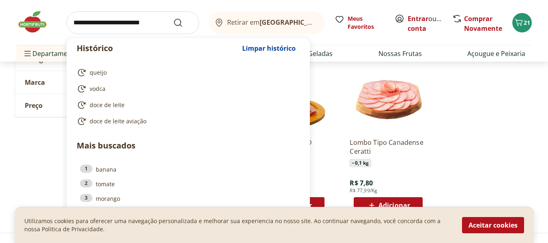
click at [74, 26] on input "search" at bounding box center [132, 22] width 133 height 23
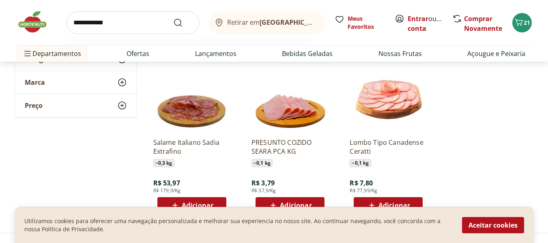
type input "**********"
click at [173, 18] on button "Submit Search" at bounding box center [182, 23] width 19 height 10
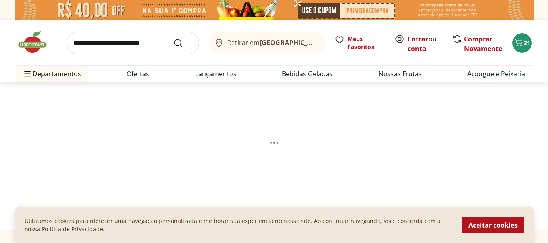
select select "**********"
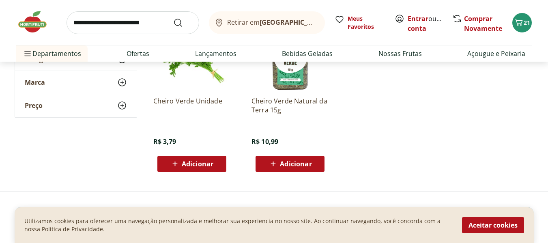
scroll to position [162, 0]
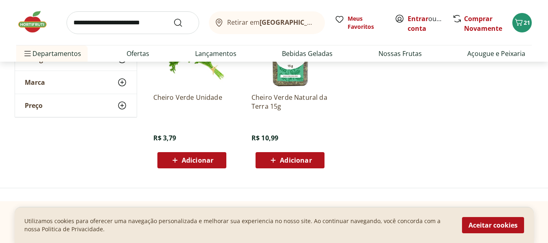
click at [189, 163] on span "Adicionar" at bounding box center [198, 160] width 32 height 6
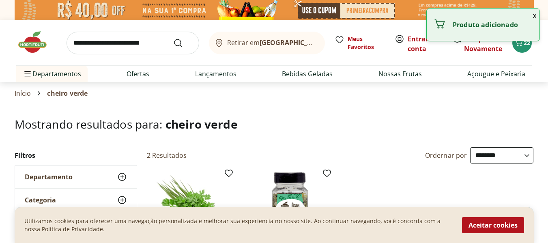
select select "**********"
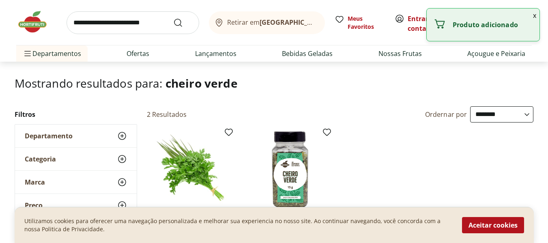
scroll to position [41, 0]
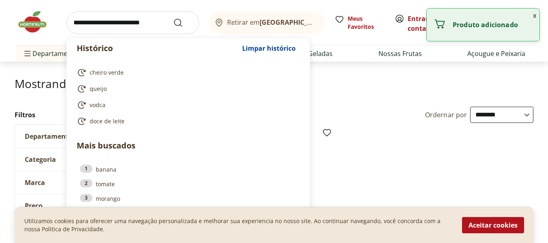
click at [74, 22] on input "search" at bounding box center [132, 22] width 133 height 23
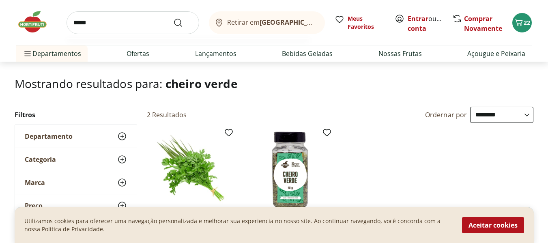
type input "*****"
click at [173, 18] on button "Submit Search" at bounding box center [182, 23] width 19 height 10
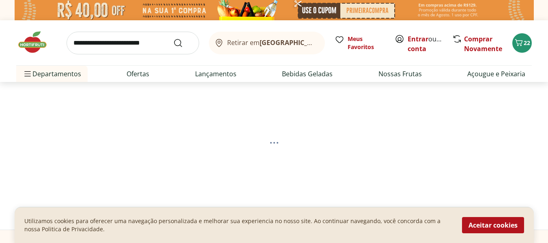
select select "**********"
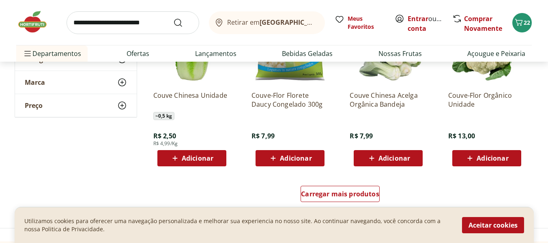
scroll to position [649, 0]
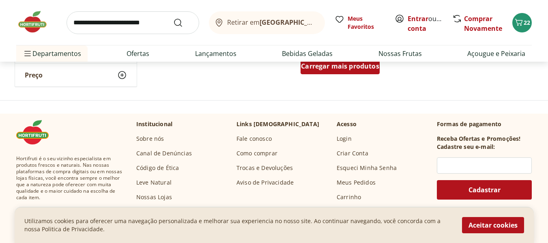
click at [339, 69] on span "Carregar mais produtos" at bounding box center [340, 66] width 78 height 6
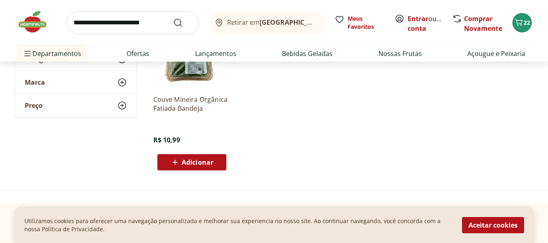
scroll to position [689, 0]
click at [190, 161] on span "Adicionar" at bounding box center [198, 162] width 32 height 6
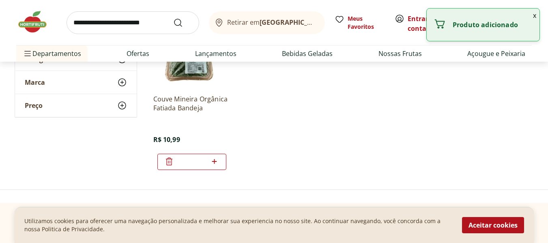
click at [491, 103] on ul "Couve Mineira Orgânica Fatiada Bandeja R$ 10,99 *" at bounding box center [340, 90] width 387 height 172
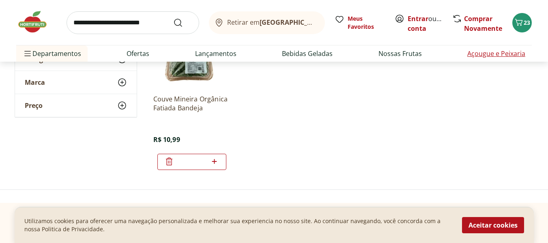
click at [491, 58] on link "Açougue e Peixaria" at bounding box center [496, 54] width 58 height 10
select select "**********"
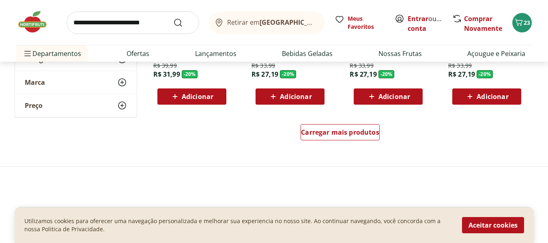
scroll to position [608, 0]
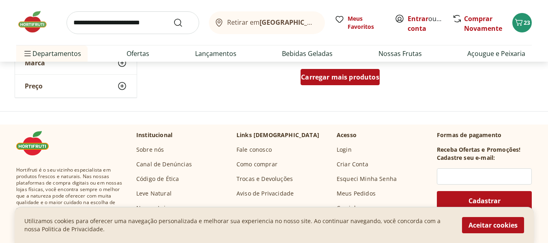
click at [331, 80] on span "Carregar mais produtos" at bounding box center [340, 77] width 78 height 6
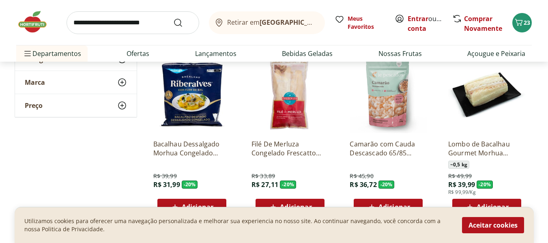
scroll to position [811, 0]
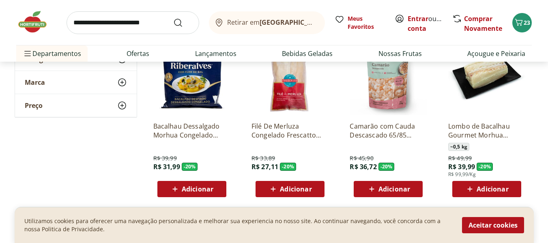
click at [188, 94] on img at bounding box center [191, 76] width 77 height 77
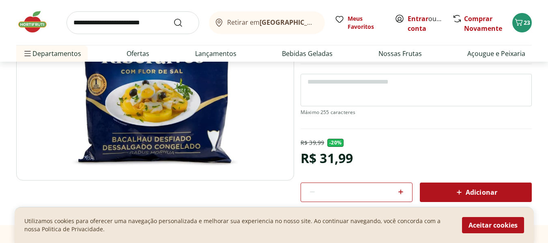
scroll to position [122, 0]
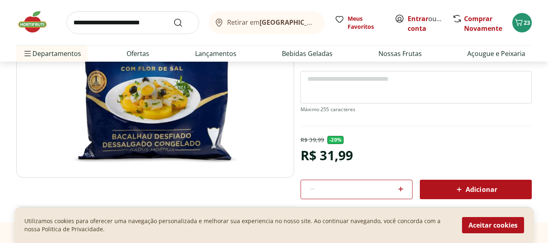
select select "**********"
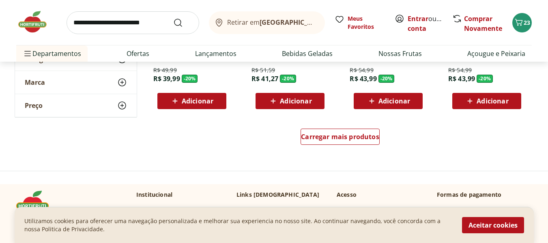
scroll to position [1135, 0]
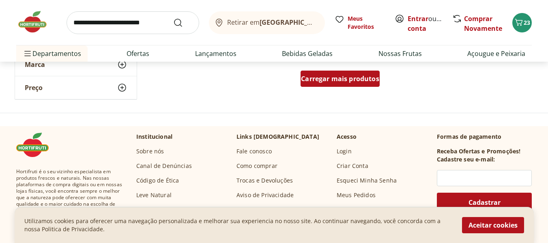
click at [338, 82] on span "Carregar mais produtos" at bounding box center [340, 78] width 78 height 6
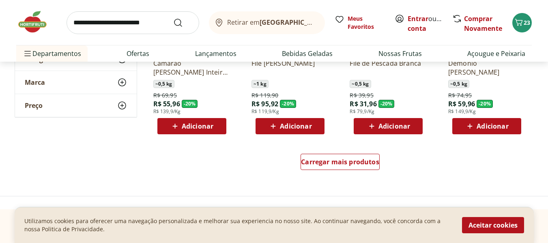
scroll to position [1581, 0]
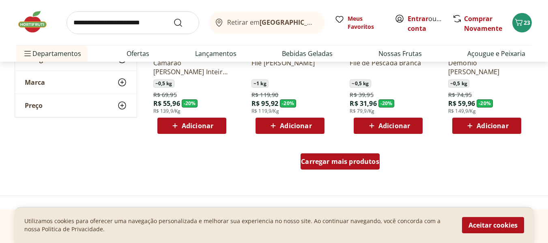
click at [333, 166] on div "Carregar mais produtos" at bounding box center [339, 161] width 79 height 16
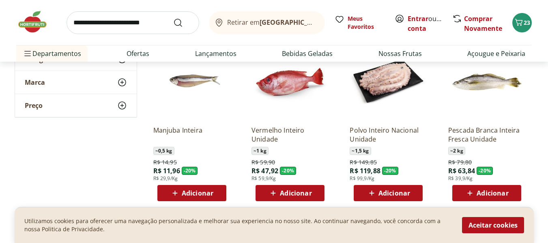
scroll to position [2108, 0]
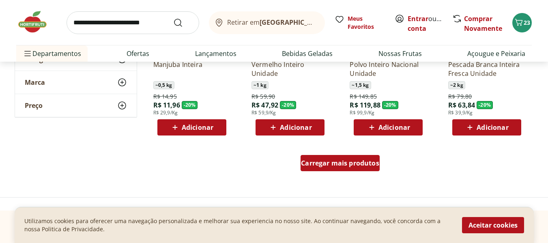
click at [335, 170] on div "Carregar mais produtos" at bounding box center [339, 163] width 79 height 16
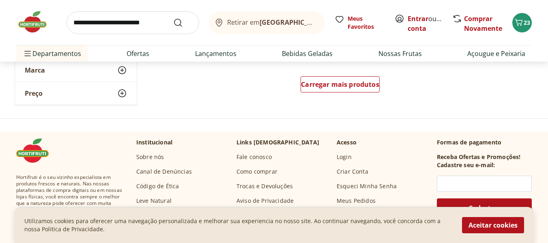
scroll to position [2716, 0]
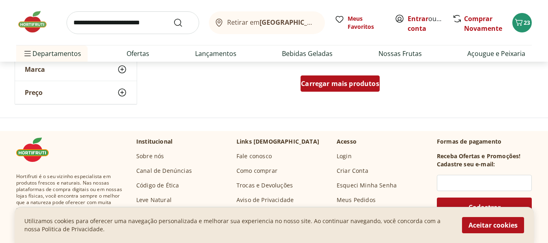
click at [339, 85] on span "Carregar mais produtos" at bounding box center [340, 83] width 78 height 6
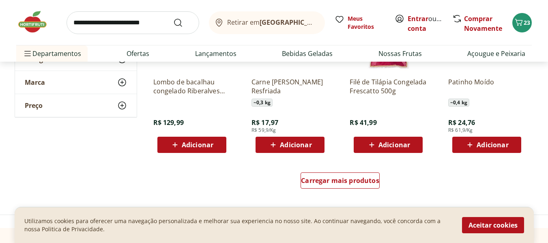
scroll to position [3162, 0]
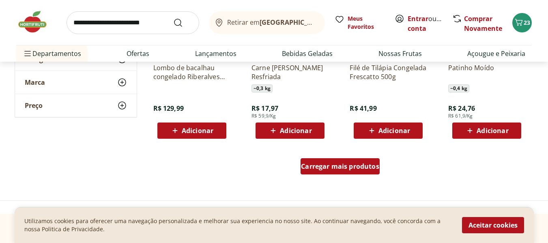
click at [339, 169] on span "Carregar mais produtos" at bounding box center [340, 166] width 78 height 6
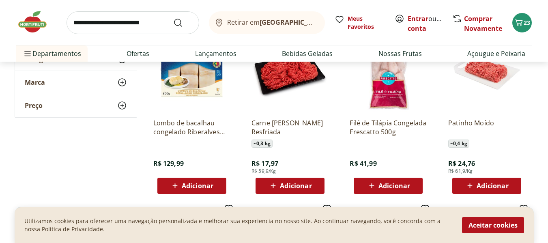
scroll to position [3122, 0]
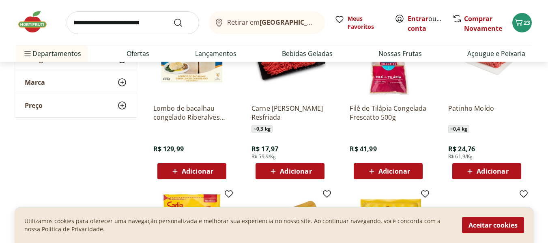
click at [289, 174] on span "Adicionar" at bounding box center [296, 171] width 32 height 6
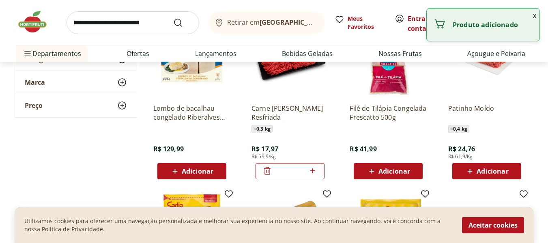
click at [315, 174] on icon at bounding box center [312, 171] width 10 height 10
type input "*"
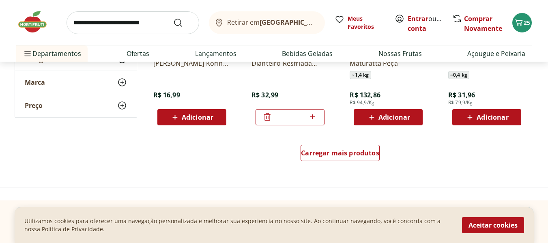
scroll to position [3730, 0]
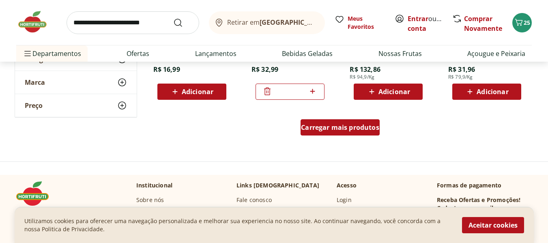
click at [337, 129] on span "Carregar mais produtos" at bounding box center [340, 127] width 78 height 6
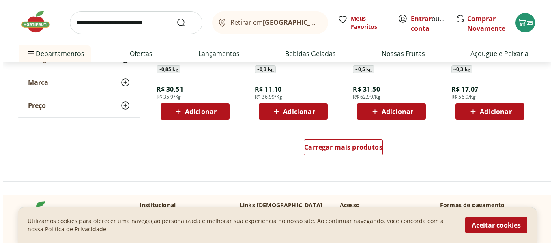
scroll to position [4257, 0]
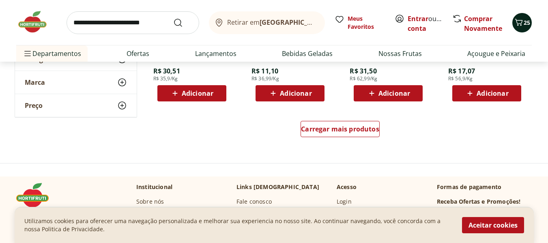
click at [523, 26] on icon "Carrinho" at bounding box center [519, 22] width 10 height 10
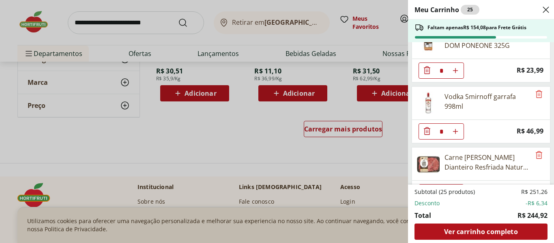
scroll to position [487, 0]
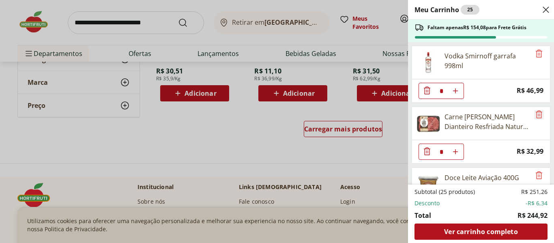
click at [535, 115] on icon "Remove" at bounding box center [539, 114] width 10 height 10
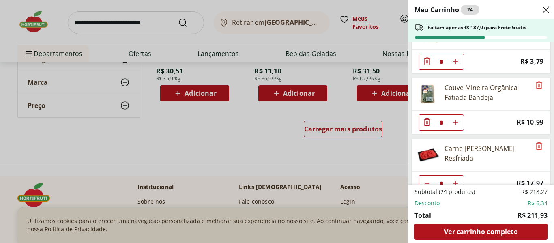
scroll to position [834, 0]
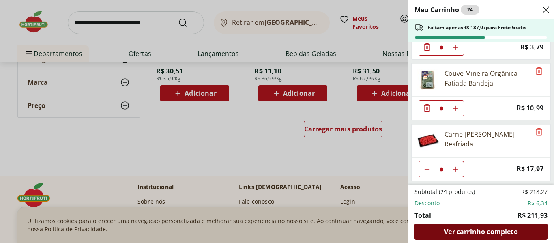
click at [476, 233] on span "Ver carrinho completo" at bounding box center [480, 231] width 73 height 6
